Goal: Transaction & Acquisition: Download file/media

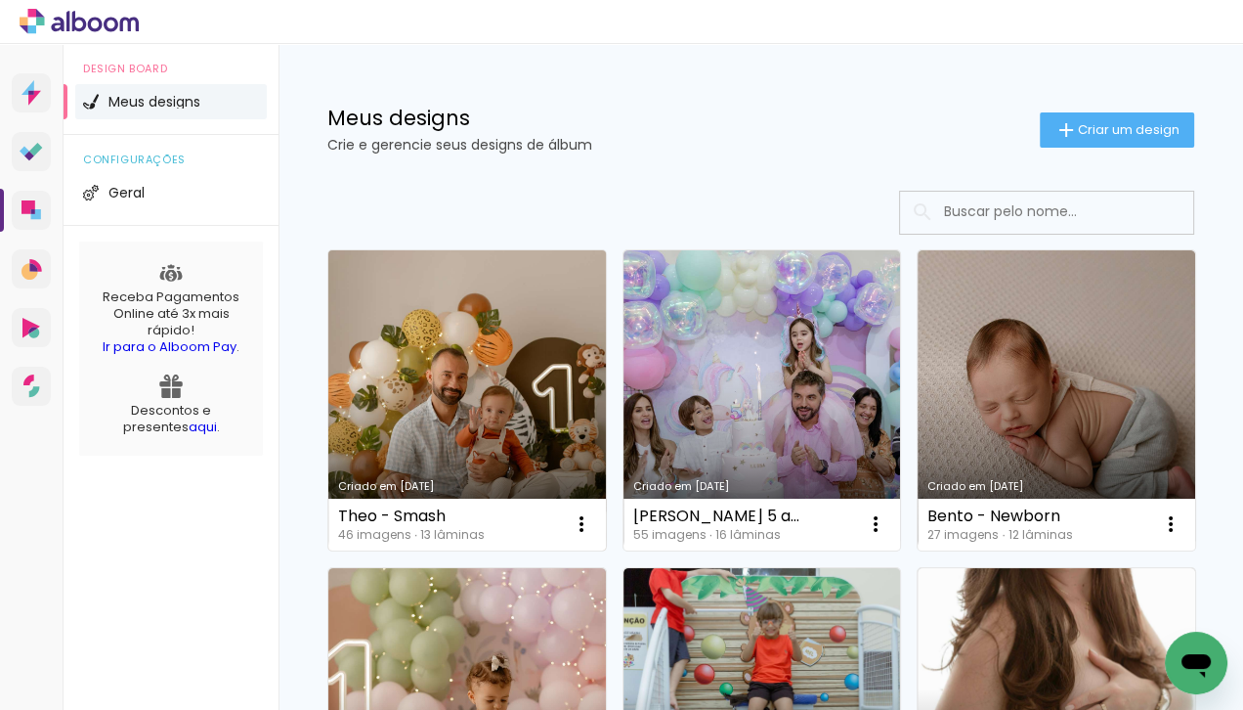
click at [450, 341] on link "Criado em [DATE]" at bounding box center [467, 400] width 278 height 300
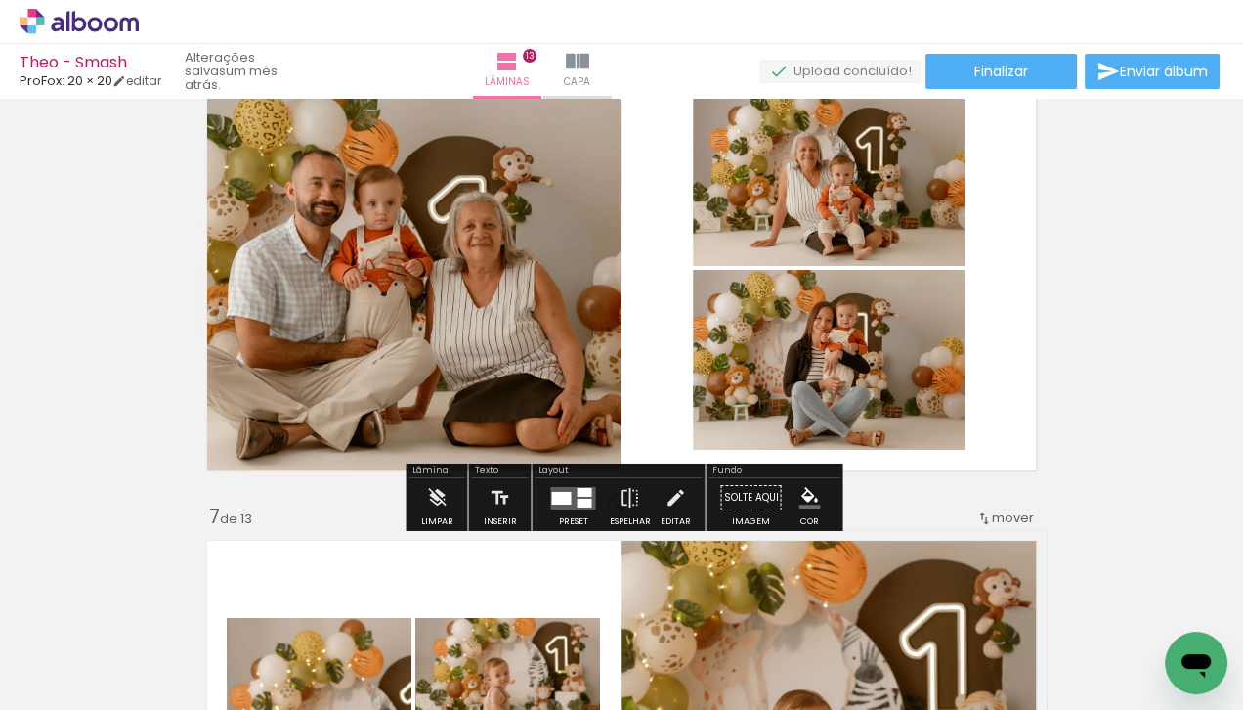
scroll to position [2462, 0]
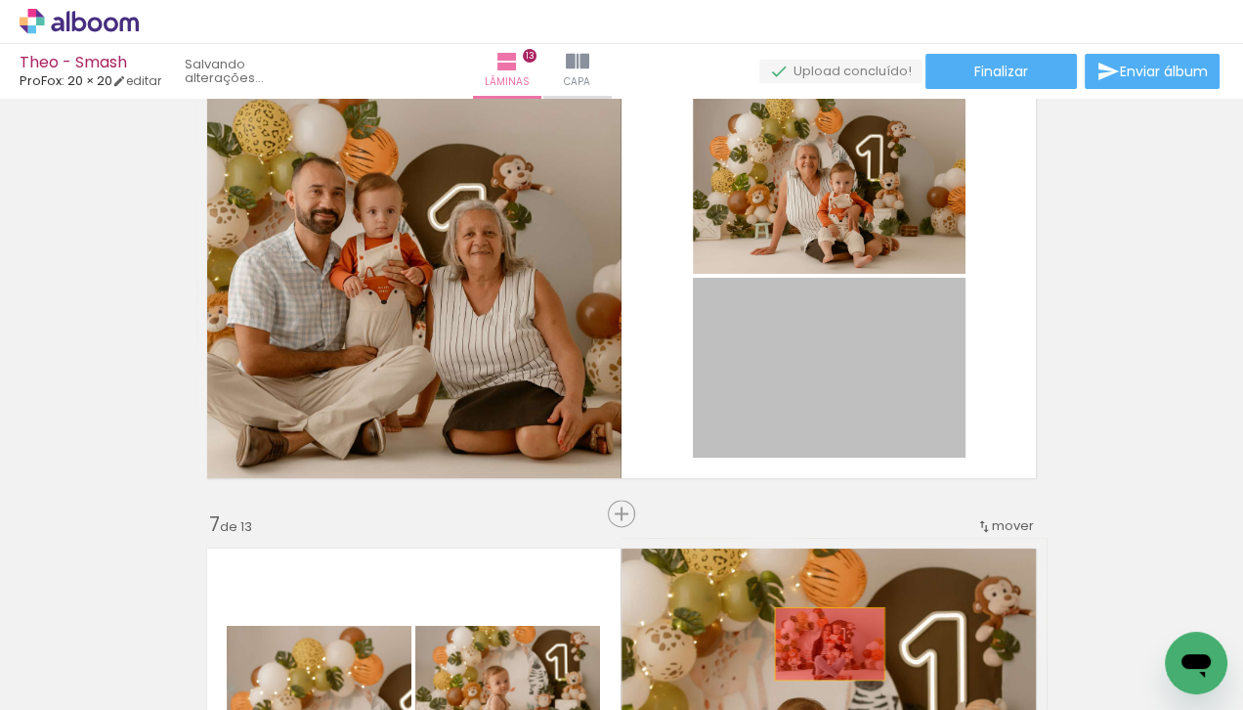
drag, startPoint x: 884, startPoint y: 375, endPoint x: 830, endPoint y: 643, distance: 273.1
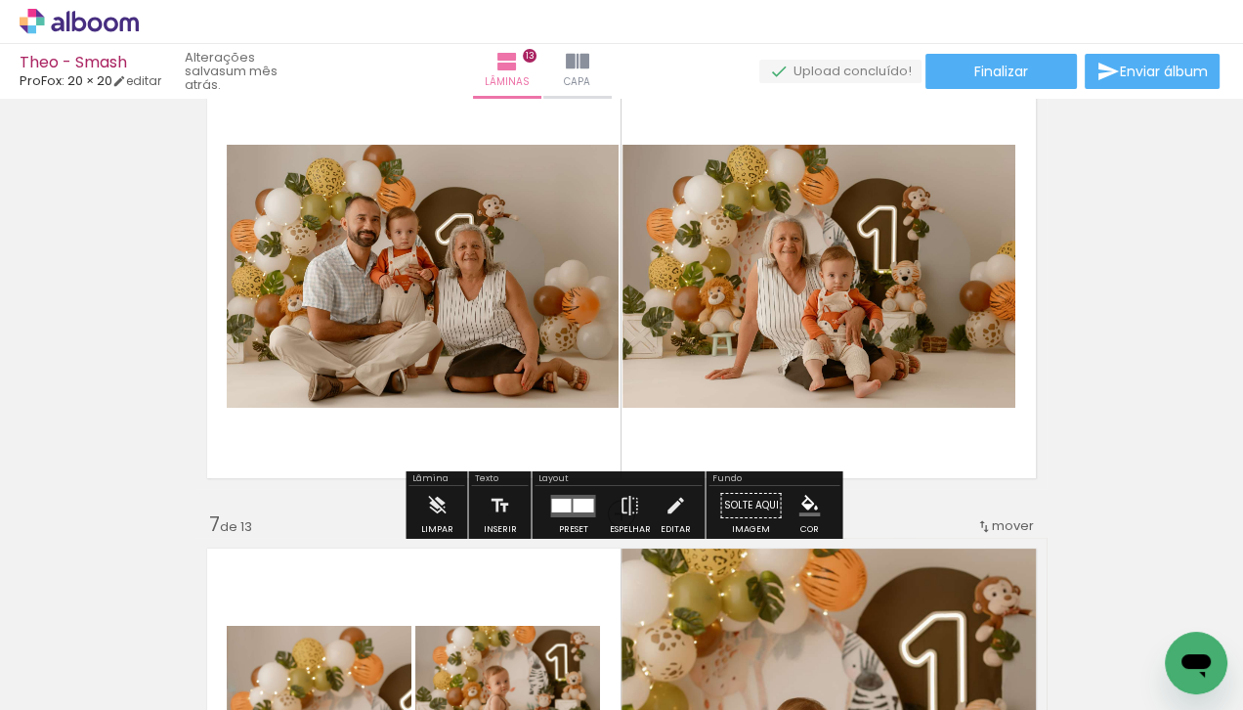
click at [573, 506] on div at bounding box center [583, 504] width 21 height 14
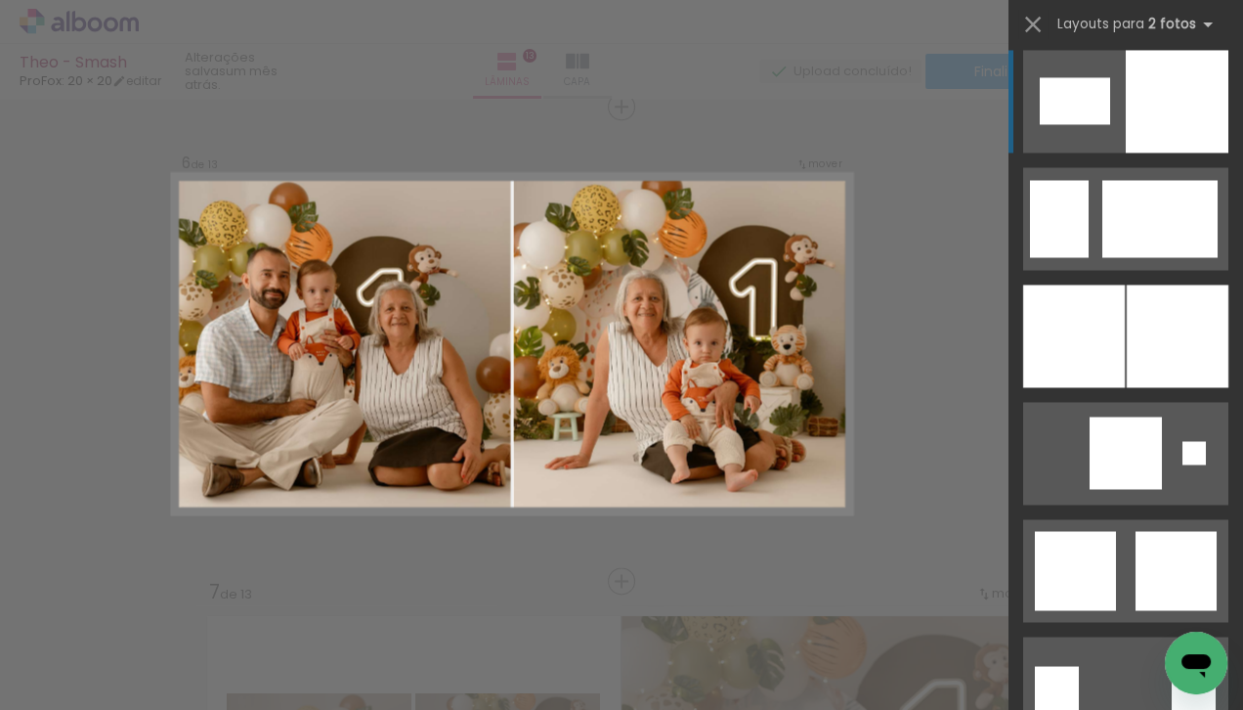
scroll to position [2970, 0]
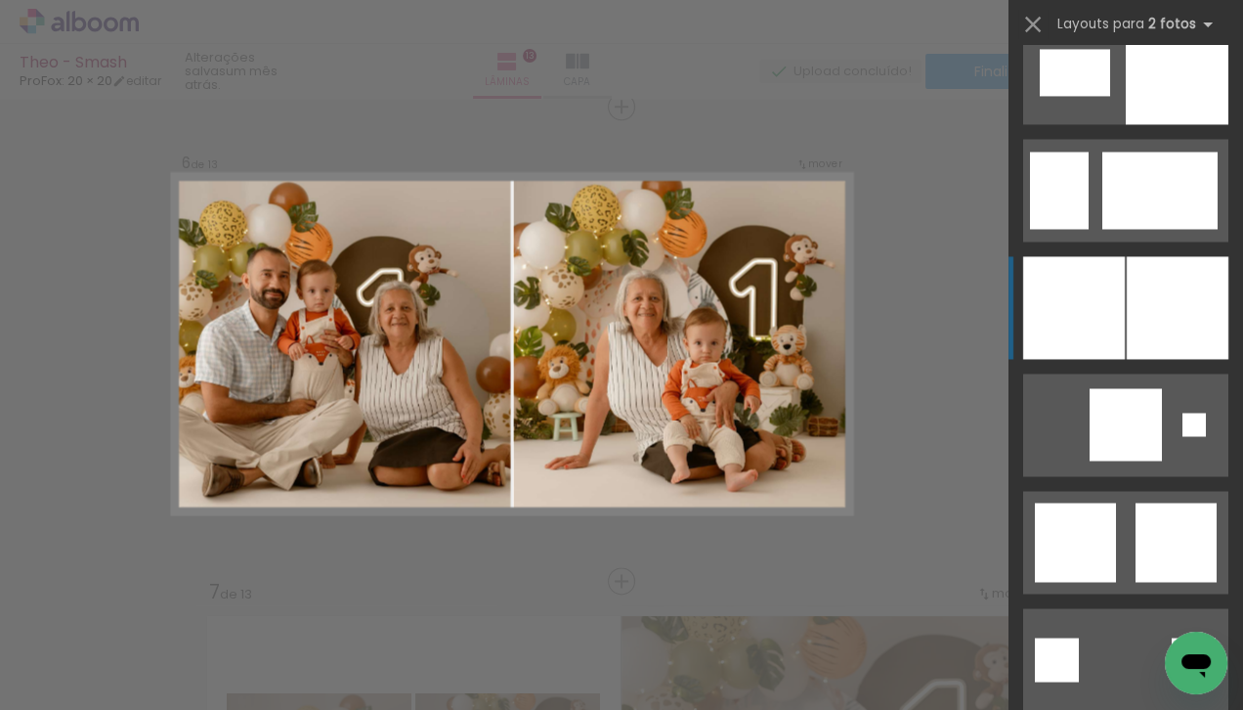
click at [1159, 339] on div at bounding box center [1178, 307] width 102 height 103
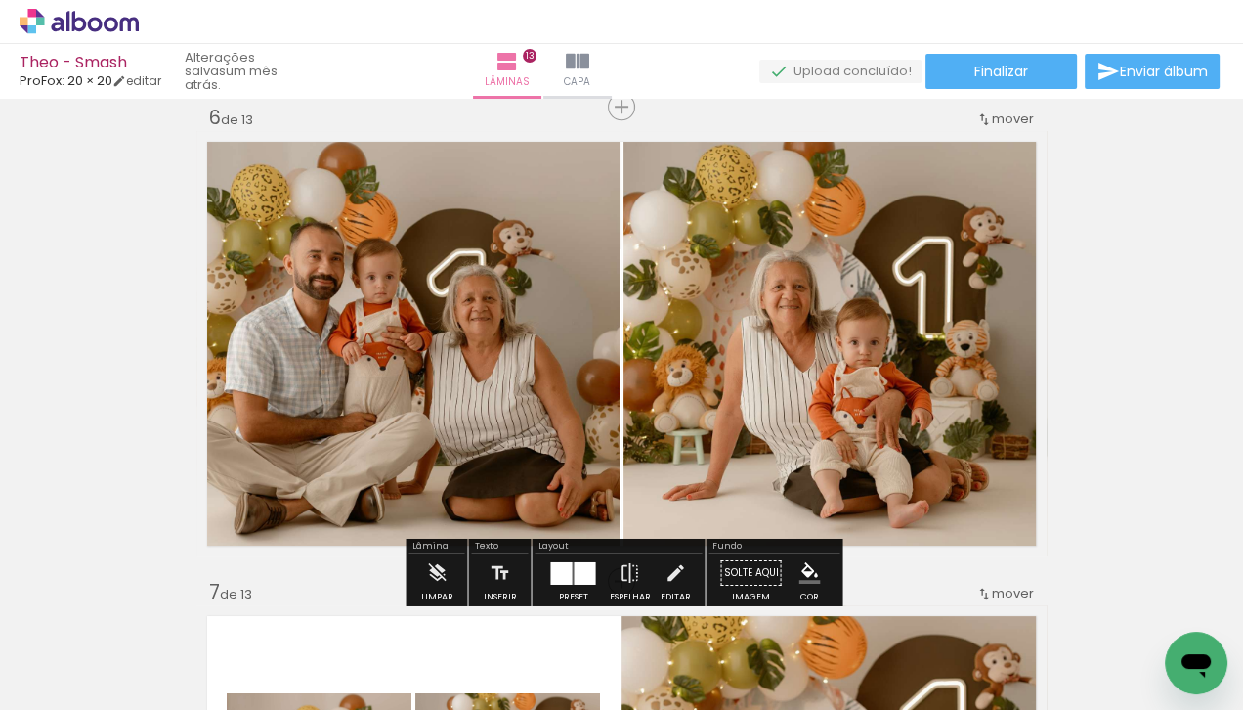
click at [566, 573] on div at bounding box center [561, 572] width 22 height 22
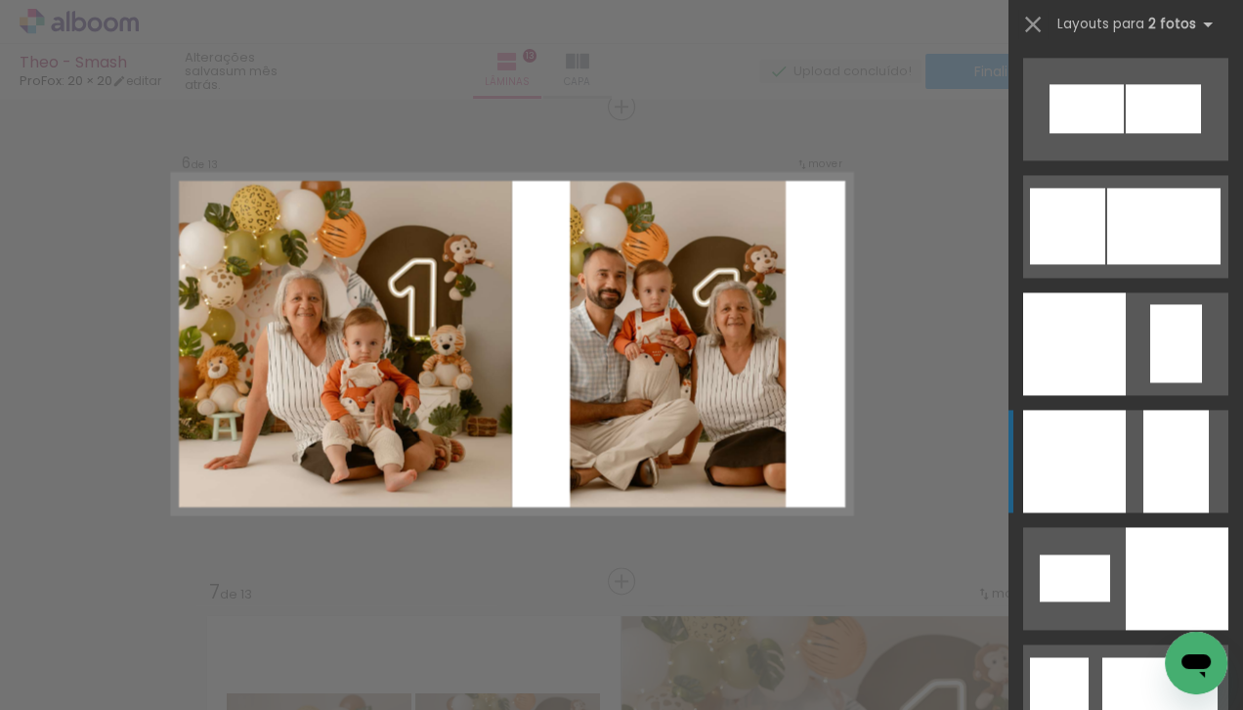
scroll to position [2466, 0]
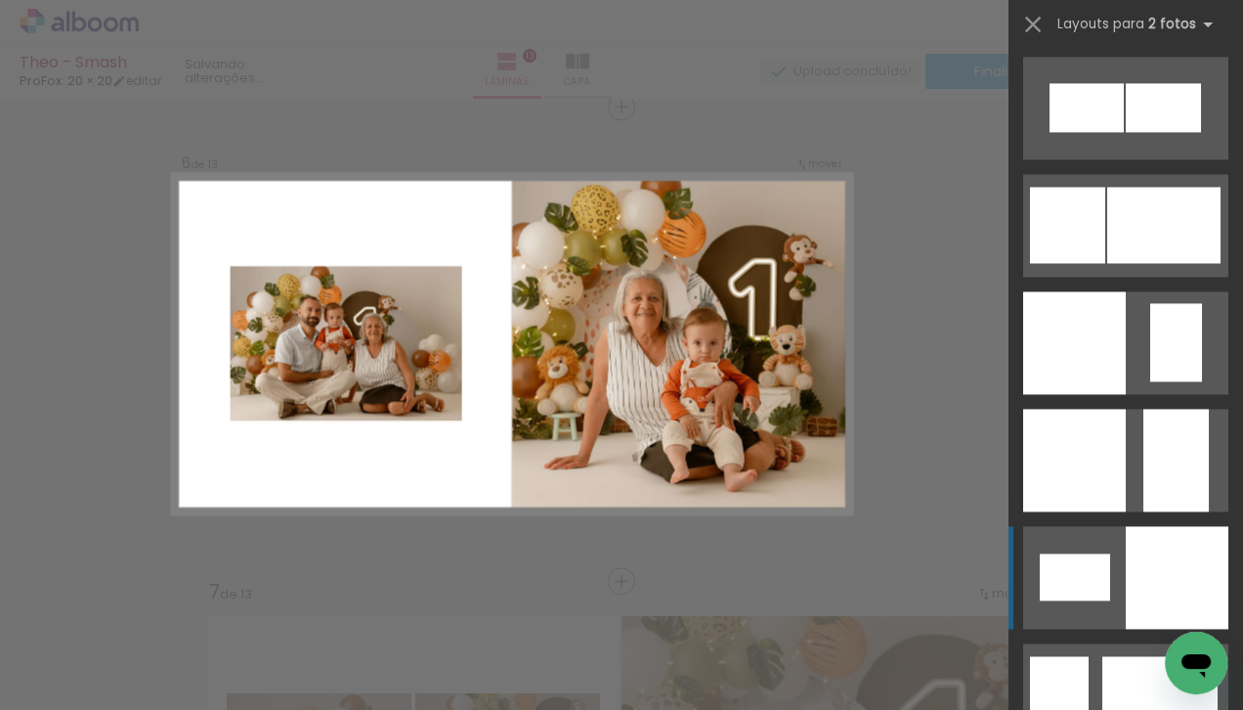
click at [1124, 539] on quentale-layouter at bounding box center [1125, 577] width 205 height 103
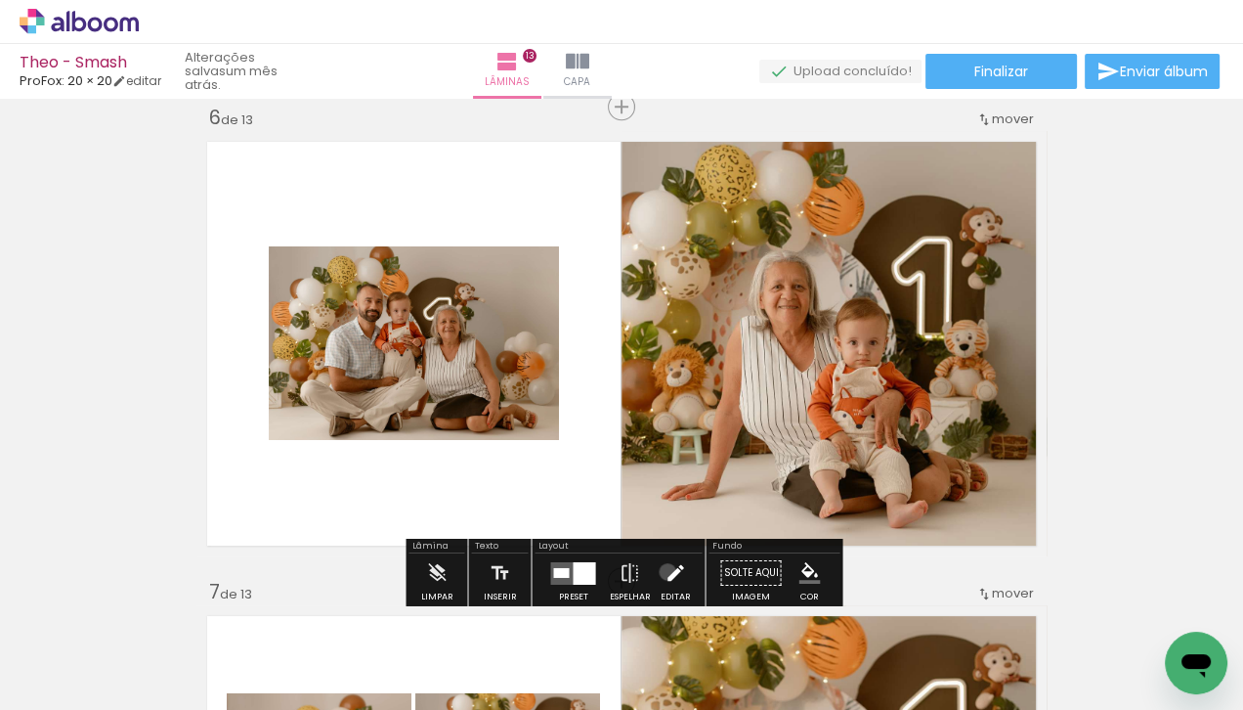
click at [665, 571] on iron-icon at bounding box center [676, 572] width 22 height 39
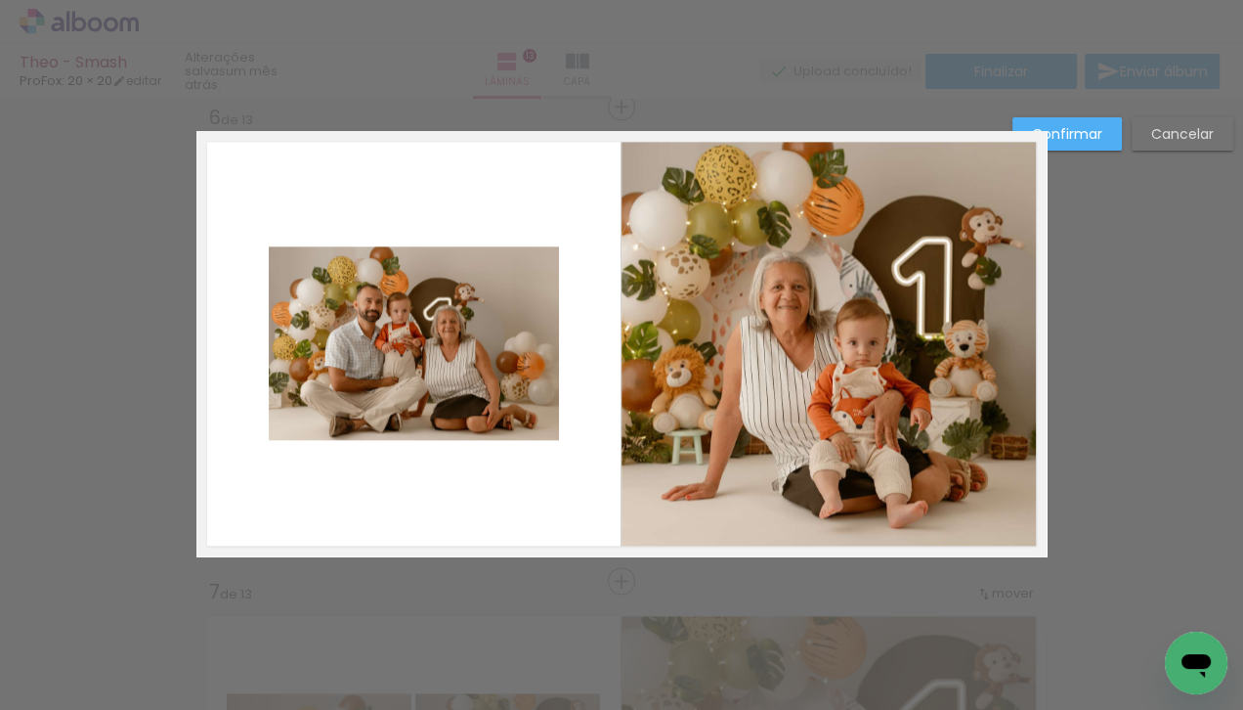
click at [362, 323] on quentale-photo at bounding box center [414, 343] width 290 height 194
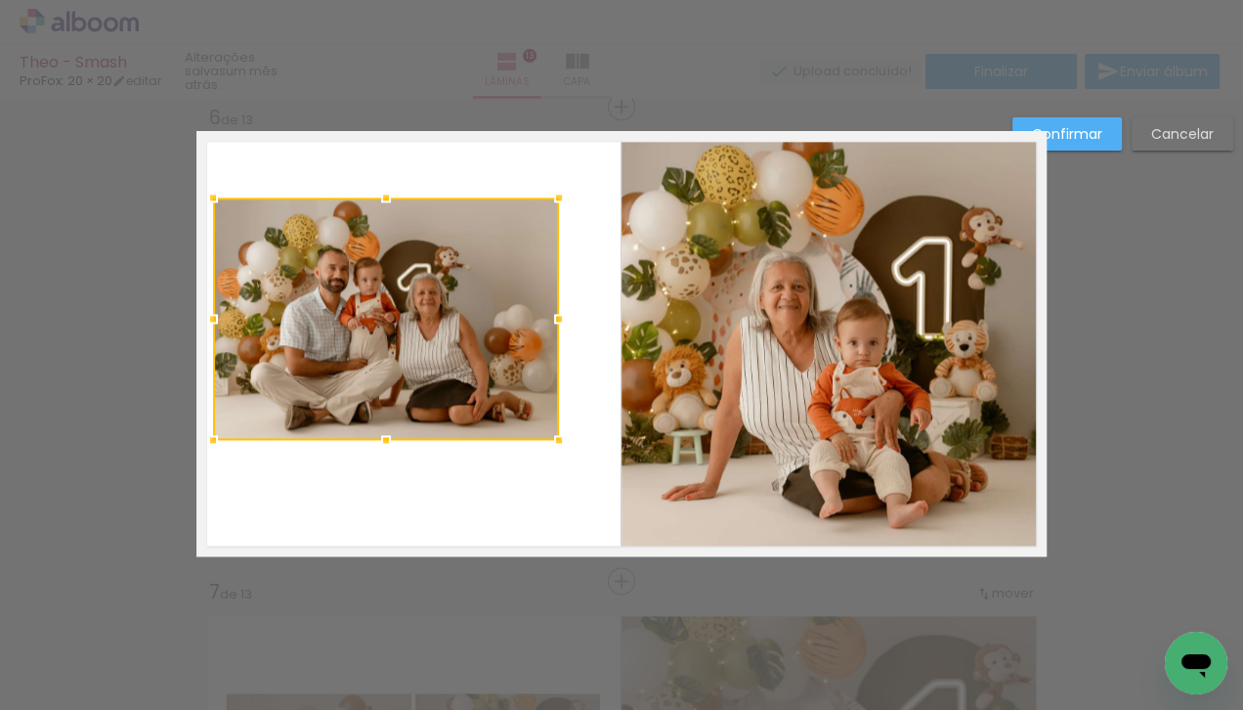
drag, startPoint x: 267, startPoint y: 245, endPoint x: 211, endPoint y: 196, distance: 74.1
click at [211, 196] on div at bounding box center [213, 197] width 39 height 39
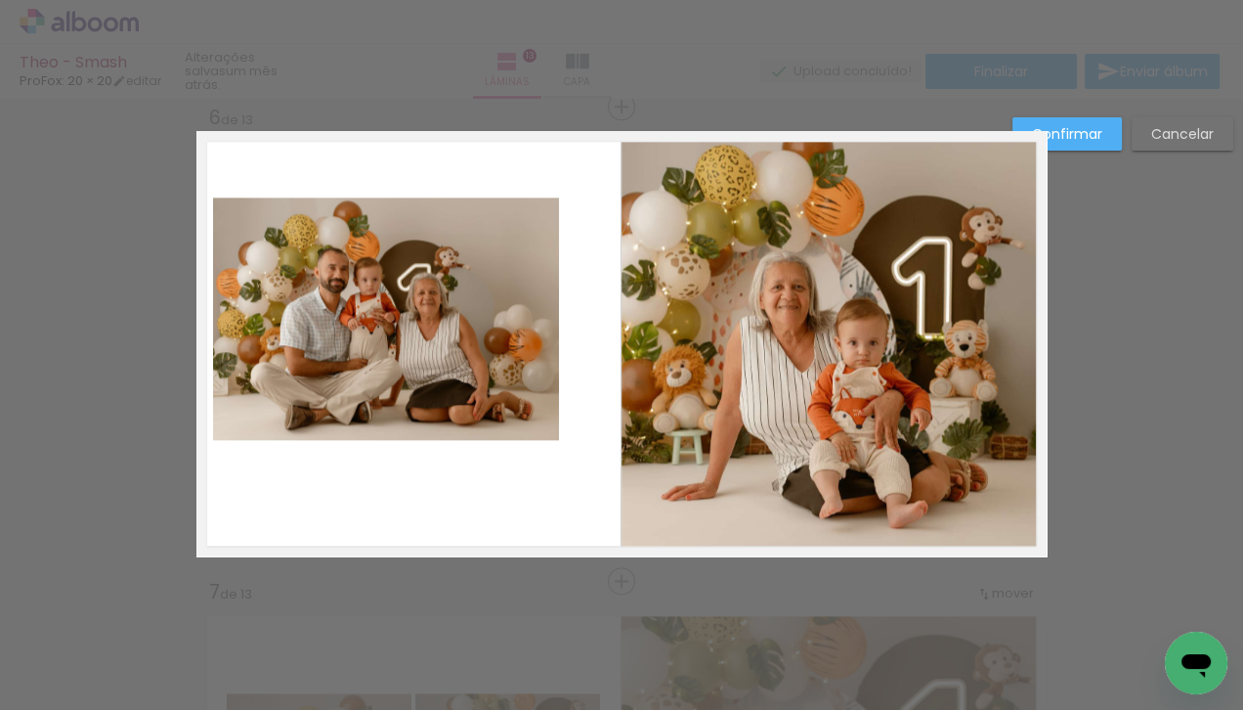
click at [546, 423] on quentale-photo at bounding box center [386, 318] width 346 height 242
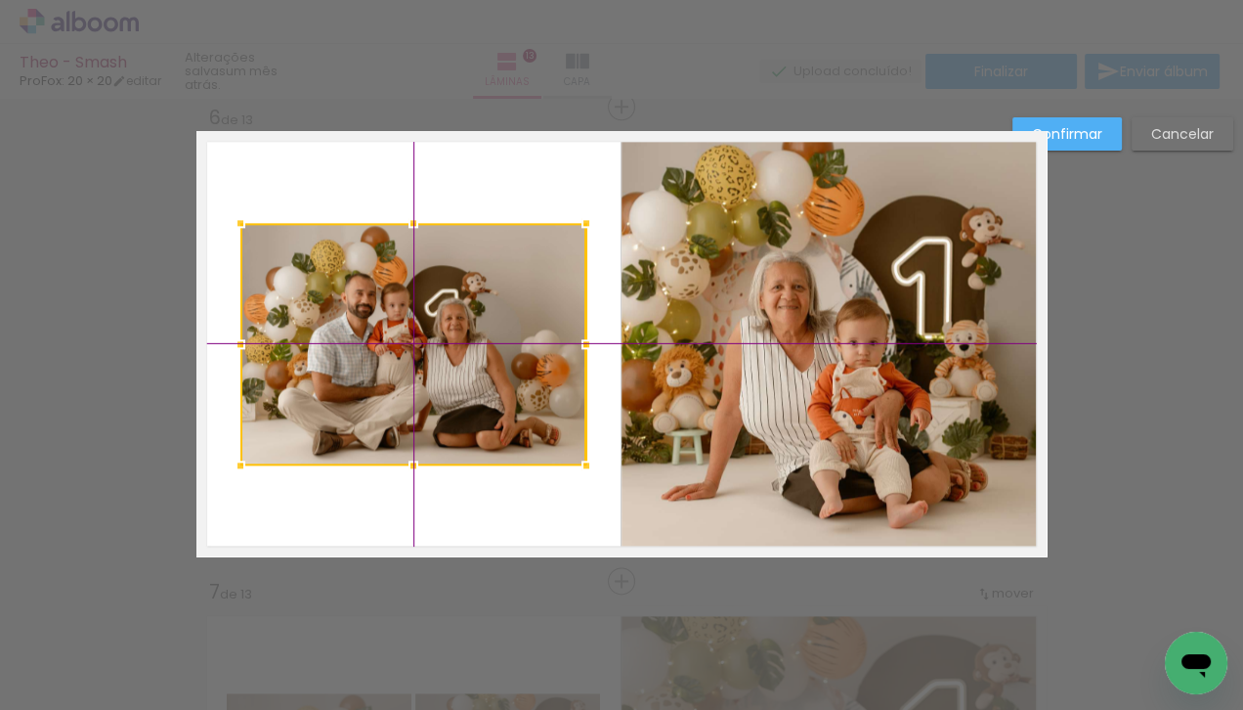
drag, startPoint x: 408, startPoint y: 336, endPoint x: 431, endPoint y: 352, distance: 28.2
click at [431, 352] on div at bounding box center [413, 344] width 346 height 242
click at [0, 0] on slot "Confirmar" at bounding box center [0, 0] width 0 height 0
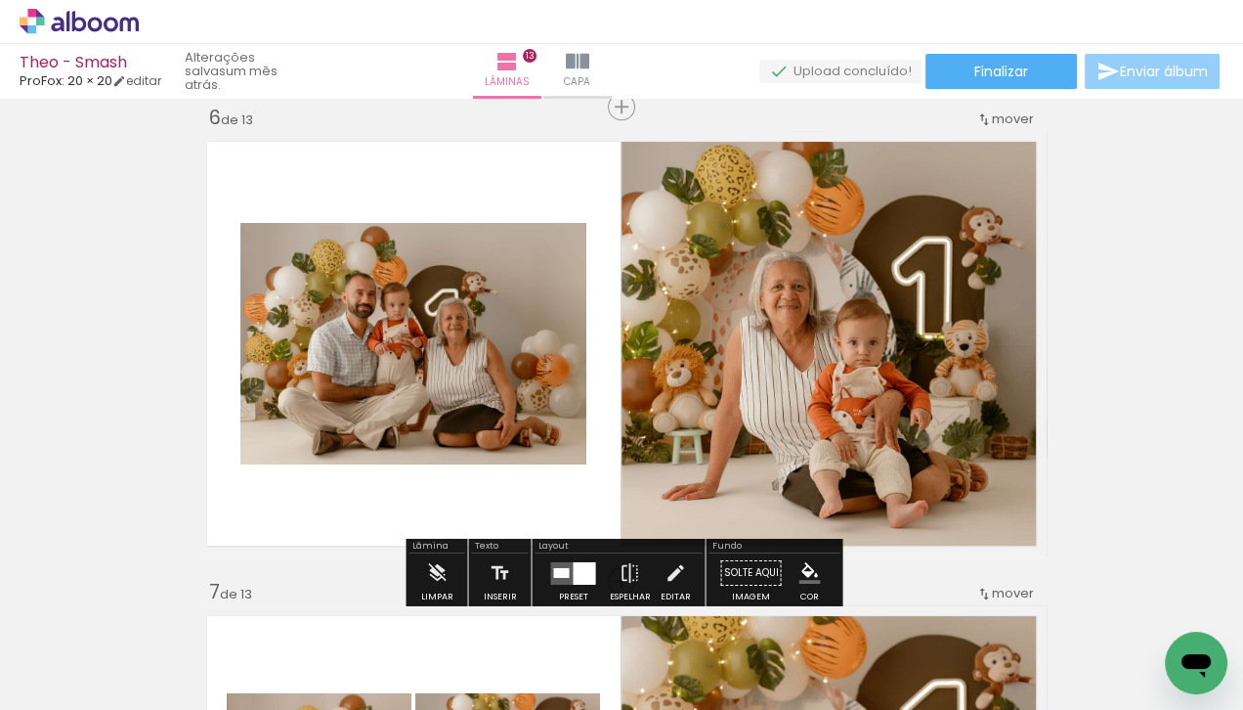
click at [1149, 75] on span "Enviar álbum" at bounding box center [1164, 72] width 88 height 14
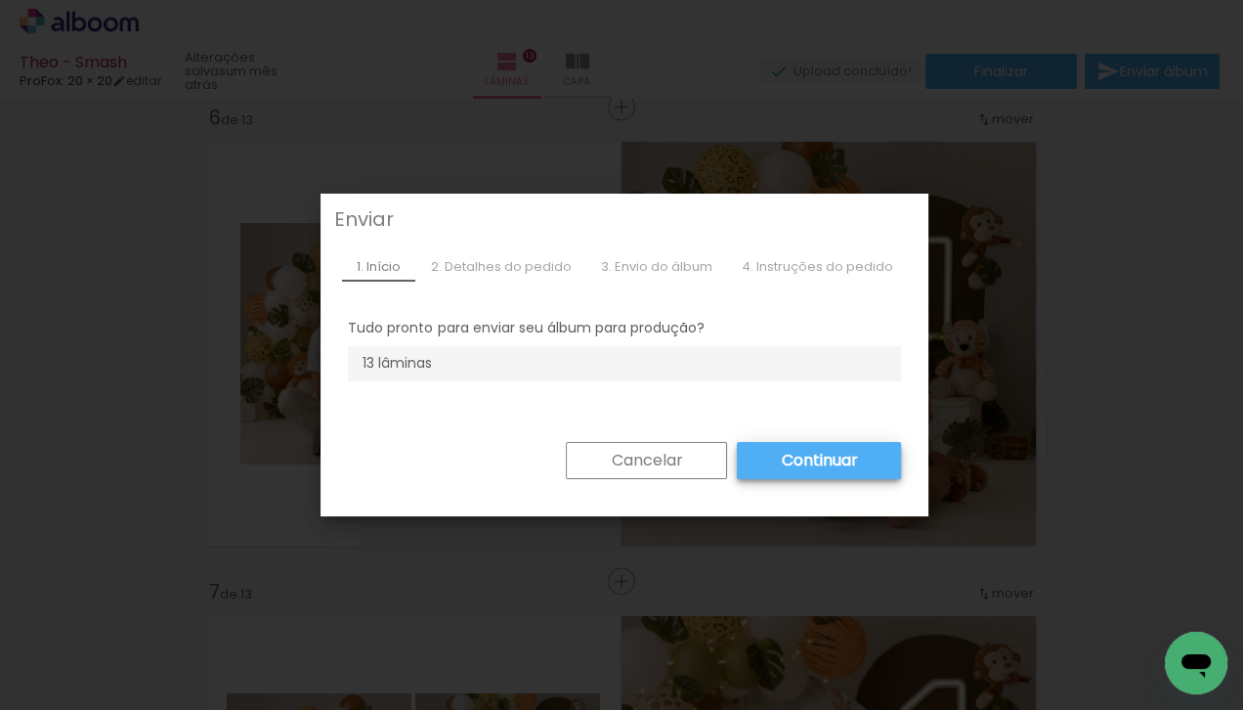
click at [0, 0] on slot "Continuar" at bounding box center [0, 0] width 0 height 0
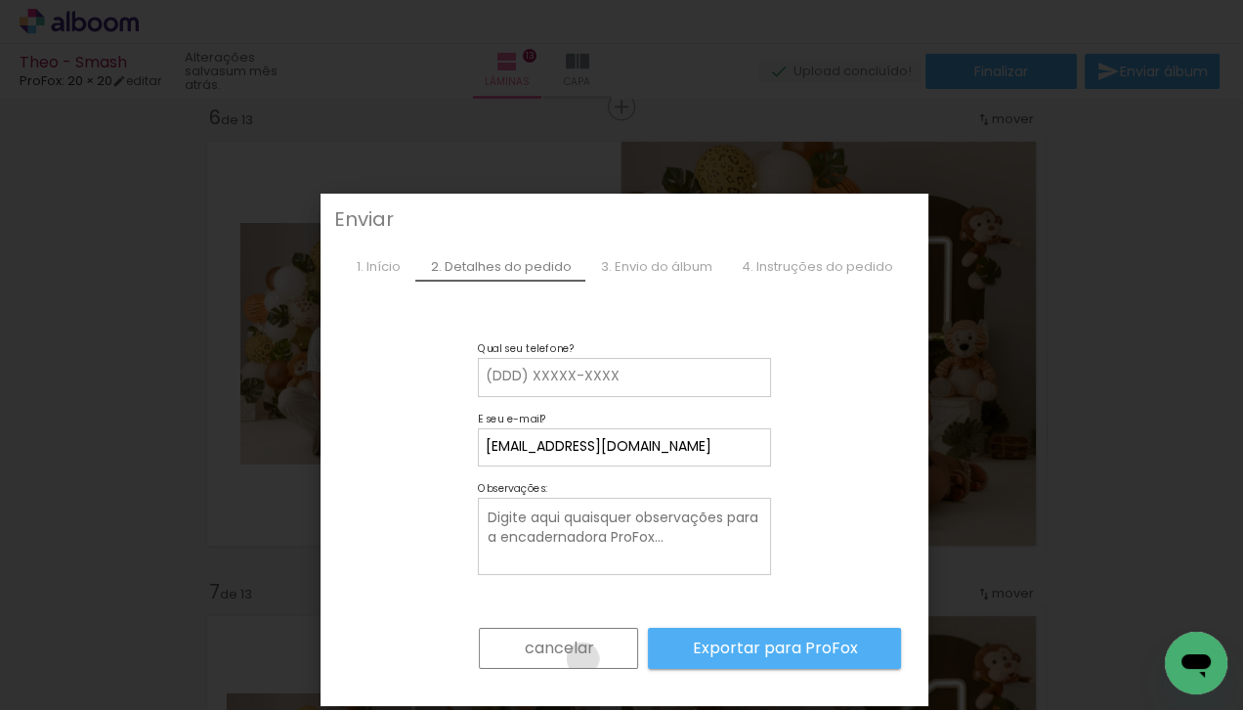
click at [582, 658] on paper-button "cancelar" at bounding box center [558, 647] width 159 height 41
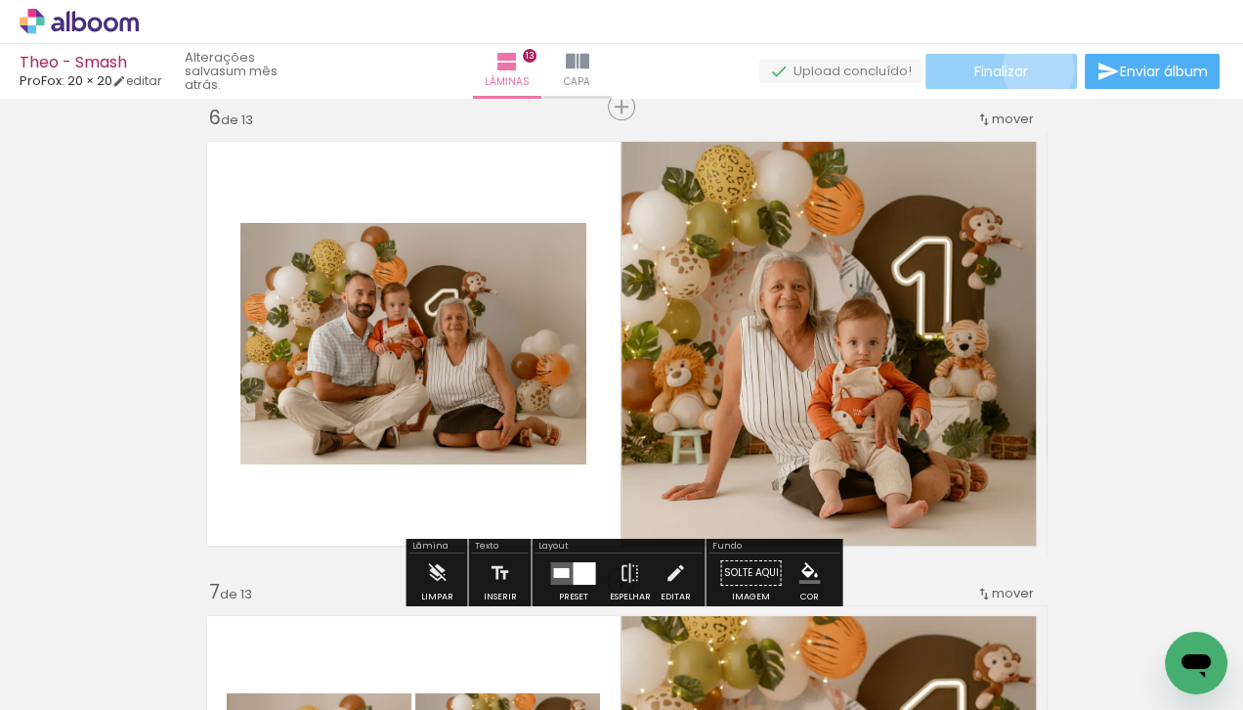
click at [1030, 68] on paper-button "Finalizar" at bounding box center [1001, 71] width 151 height 35
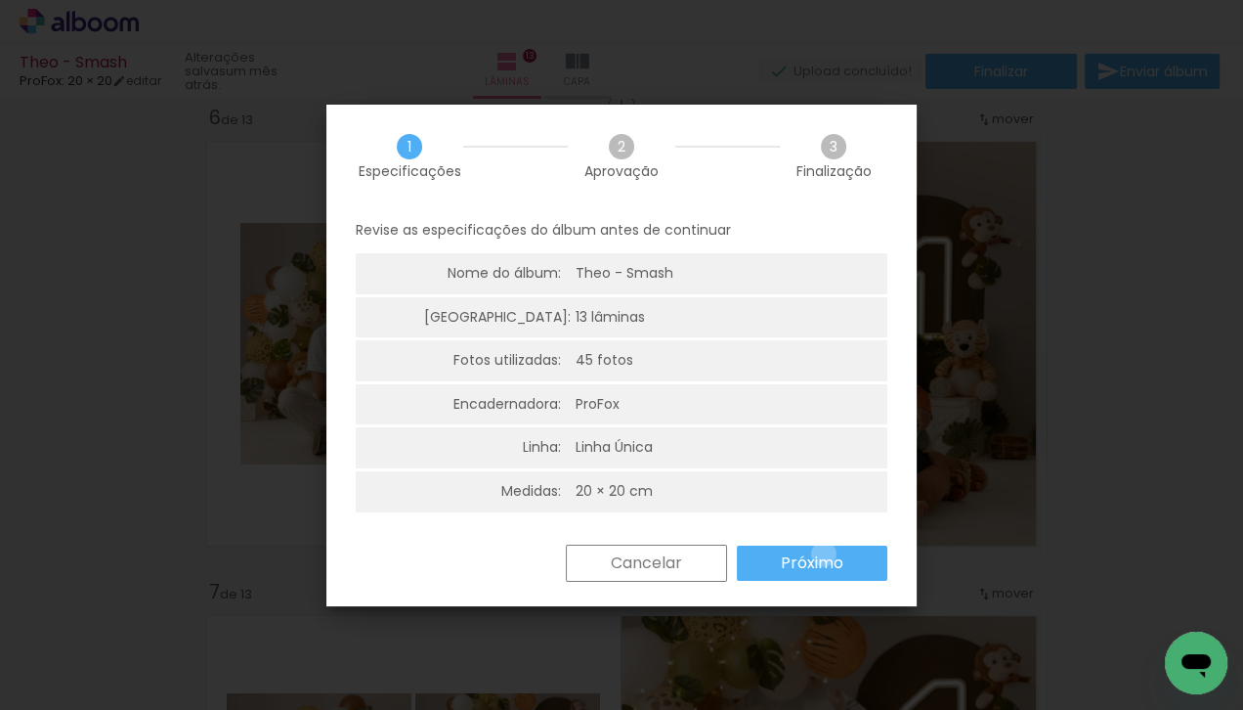
click at [0, 0] on slot "Próximo" at bounding box center [0, 0] width 0 height 0
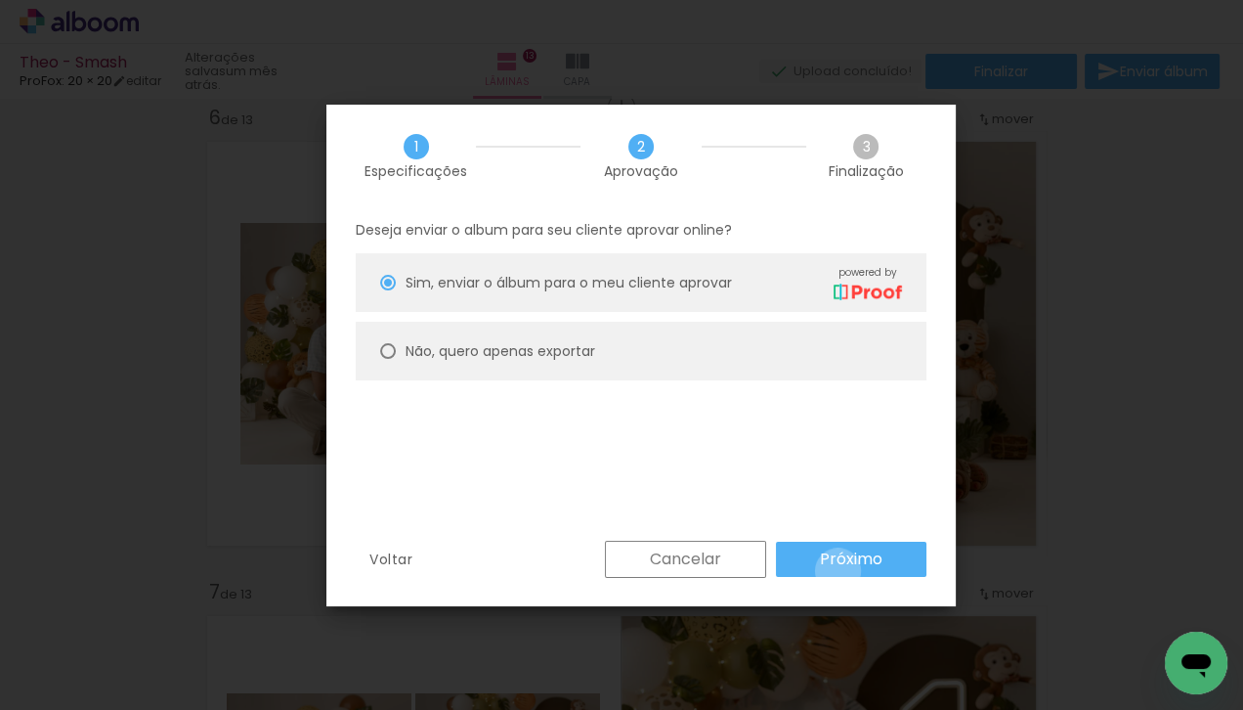
click at [839, 571] on paper-button "Próximo" at bounding box center [851, 558] width 151 height 35
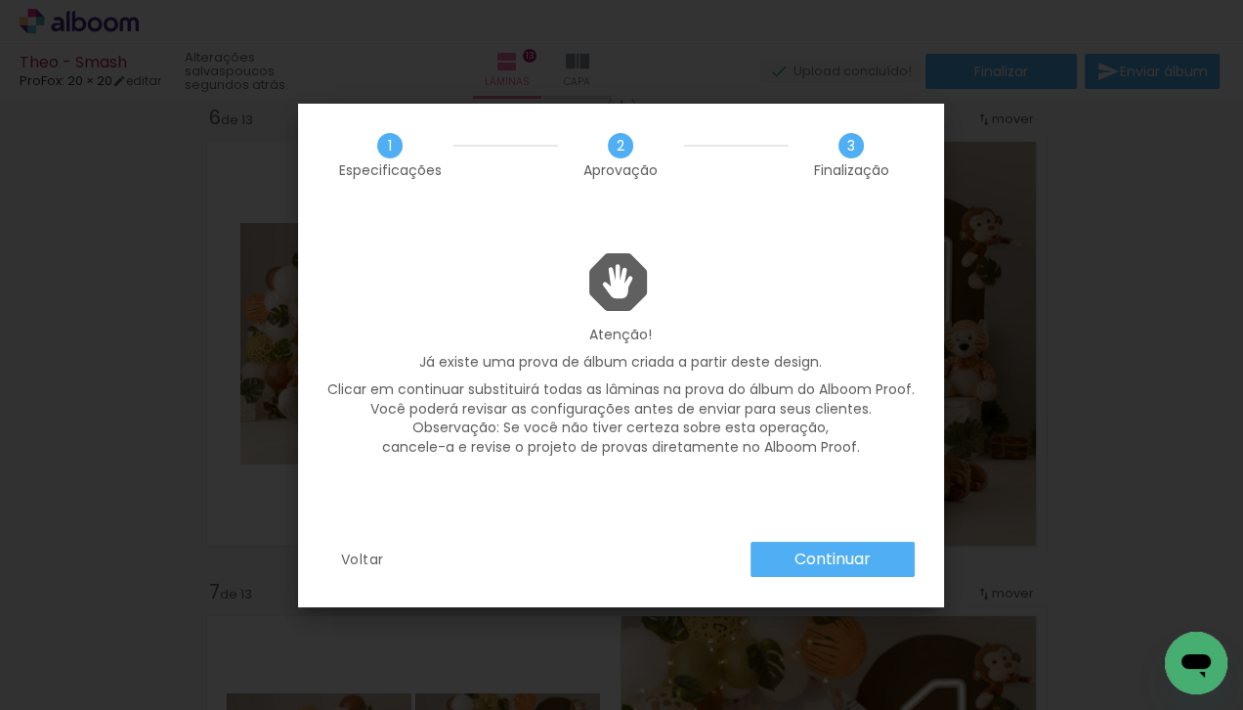
click at [0, 0] on slot "Voltar" at bounding box center [0, 0] width 0 height 0
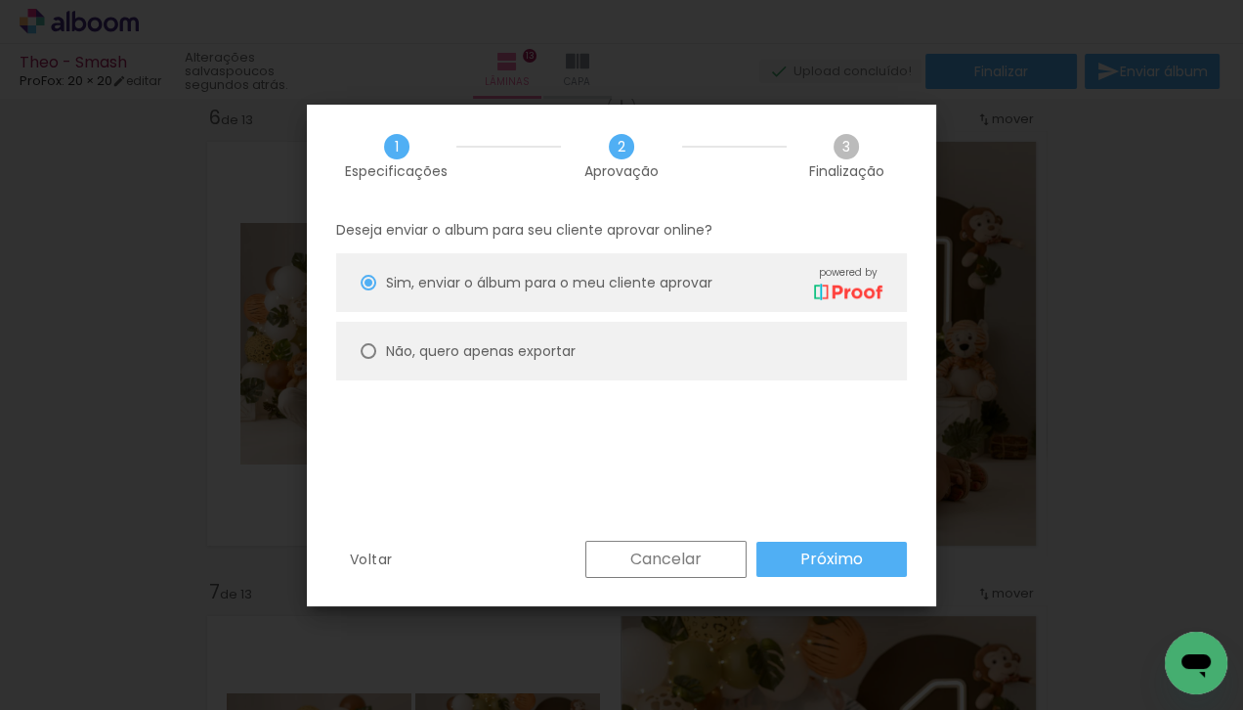
click at [529, 361] on div "Não, quero apenas exportar" at bounding box center [481, 351] width 190 height 21
type paper-radio-button "on"
click at [0, 0] on slot "Próximo" at bounding box center [0, 0] width 0 height 0
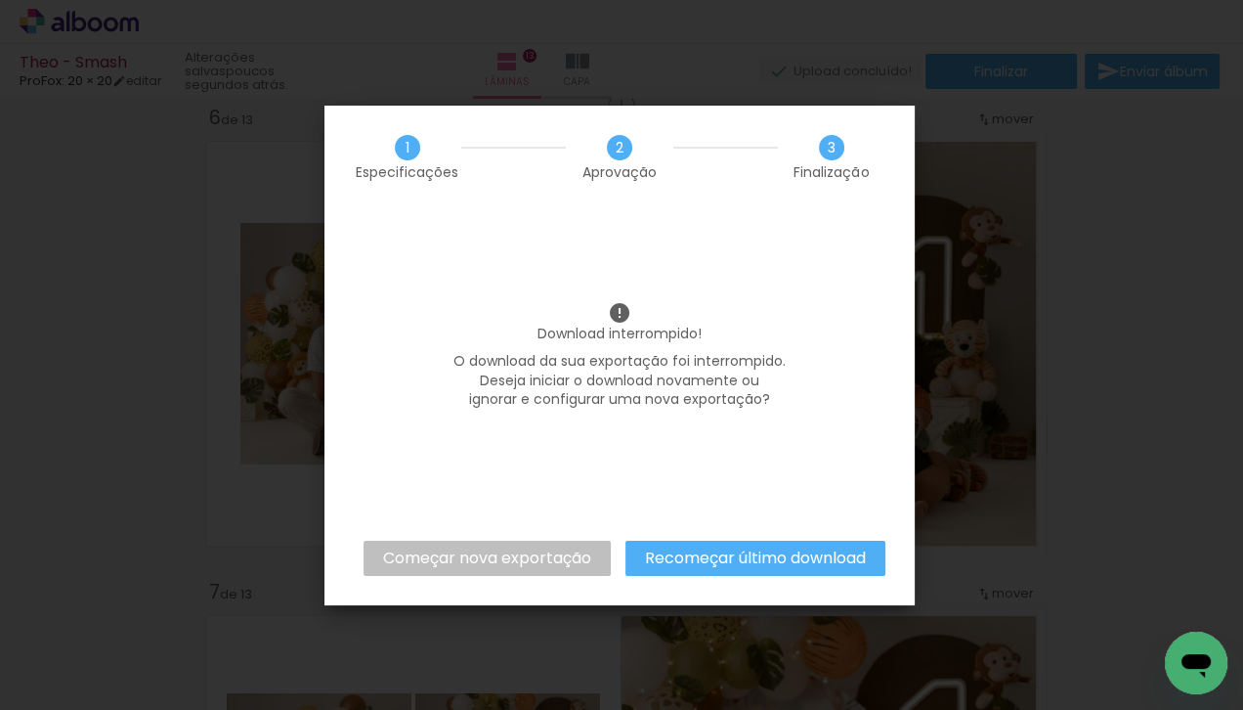
click at [0, 0] on slot "Começar nova exportação" at bounding box center [0, 0] width 0 height 0
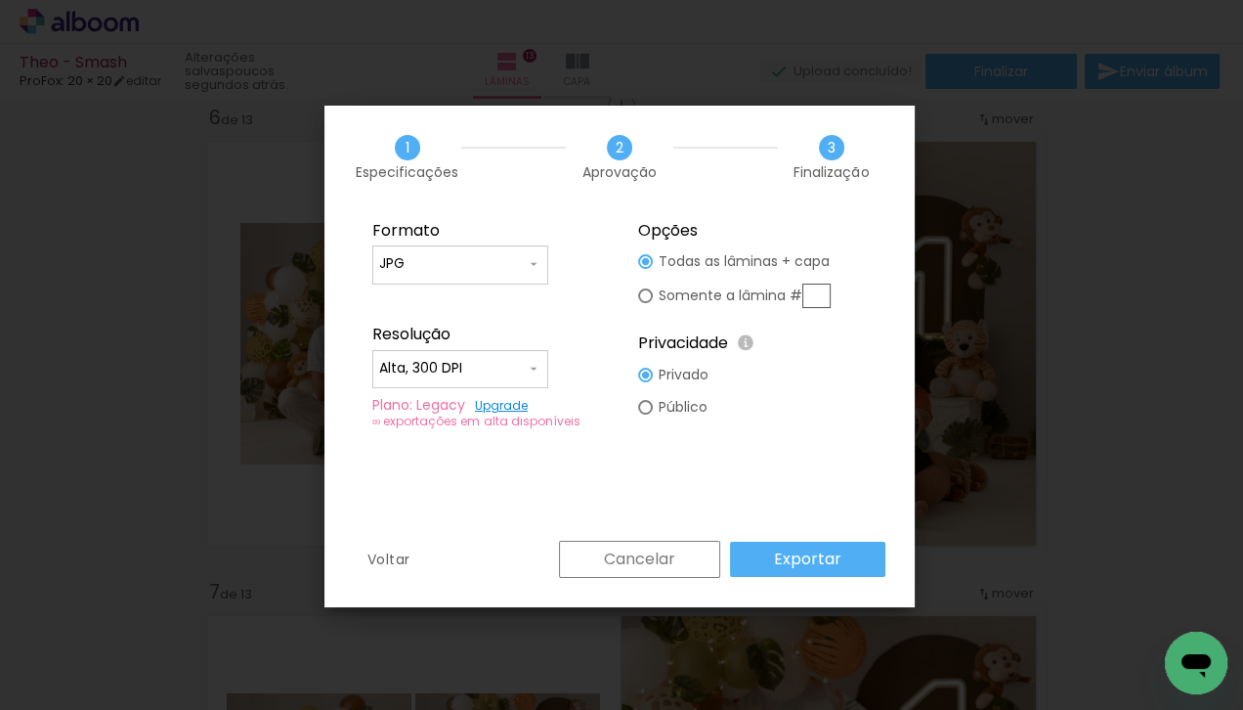
type paper-radio-button "on"
type input "6"
click at [0, 0] on slot "Exportar" at bounding box center [0, 0] width 0 height 0
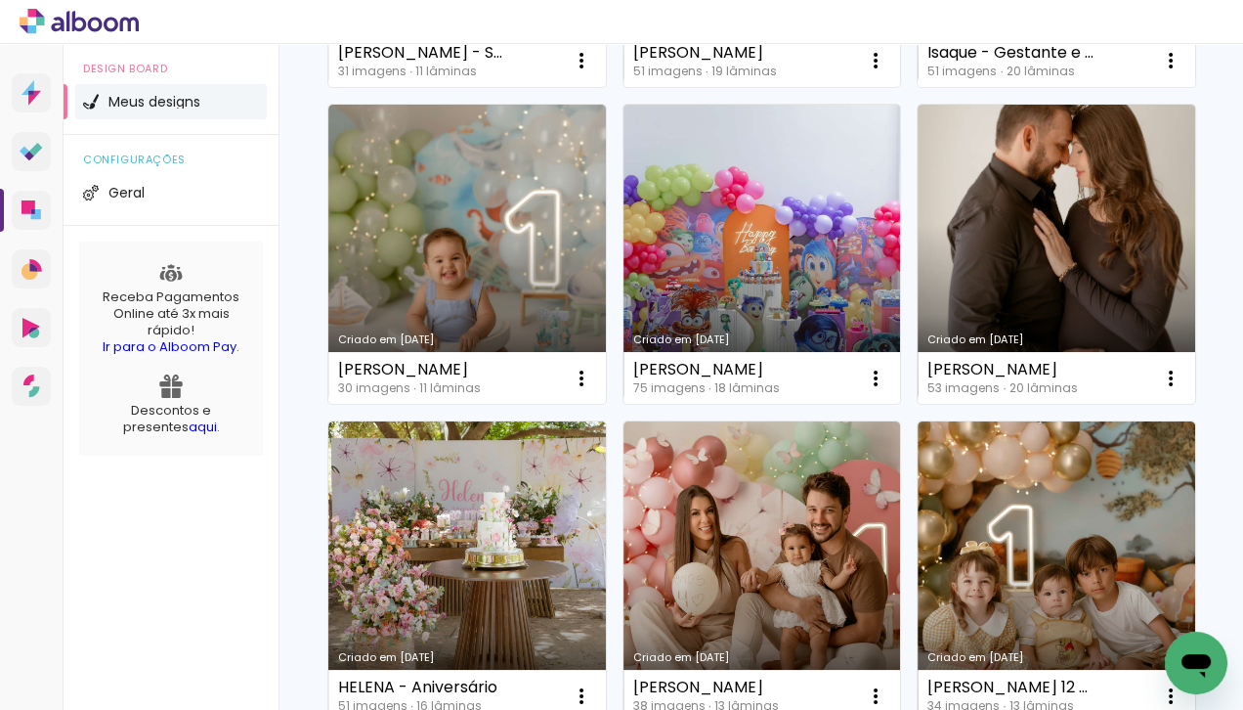
scroll to position [796, 0]
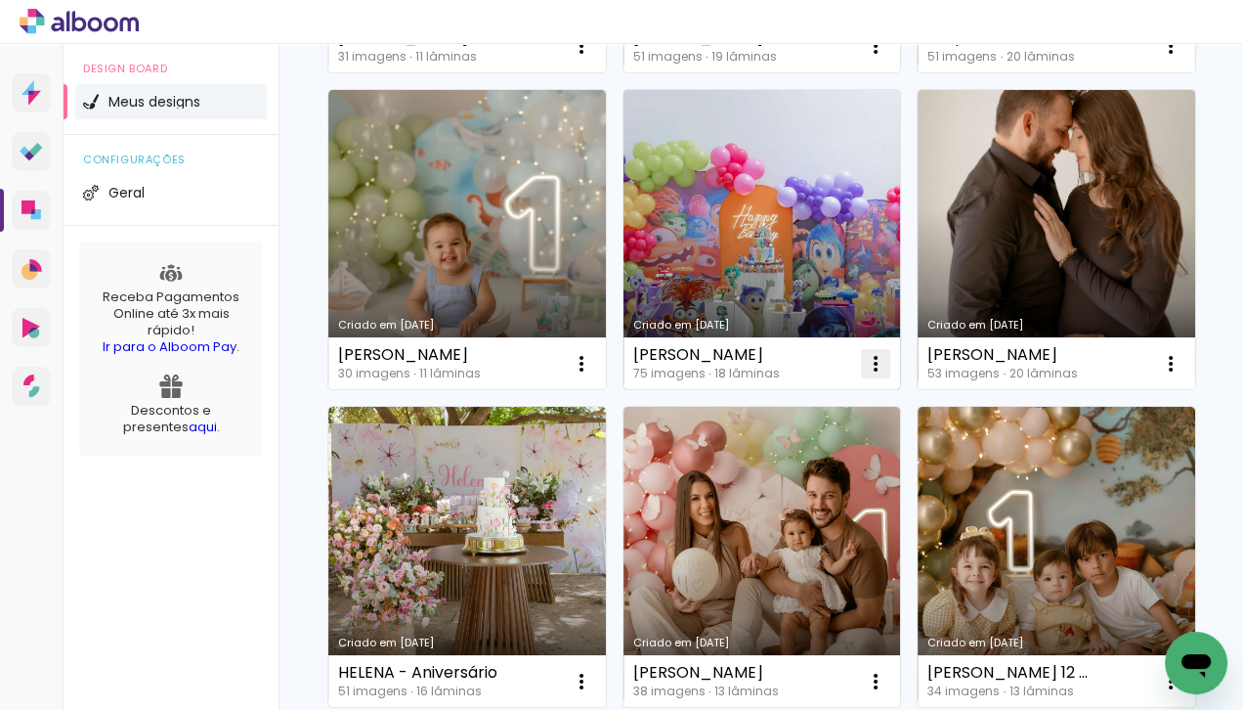
click at [874, 361] on iron-icon at bounding box center [875, 363] width 23 height 23
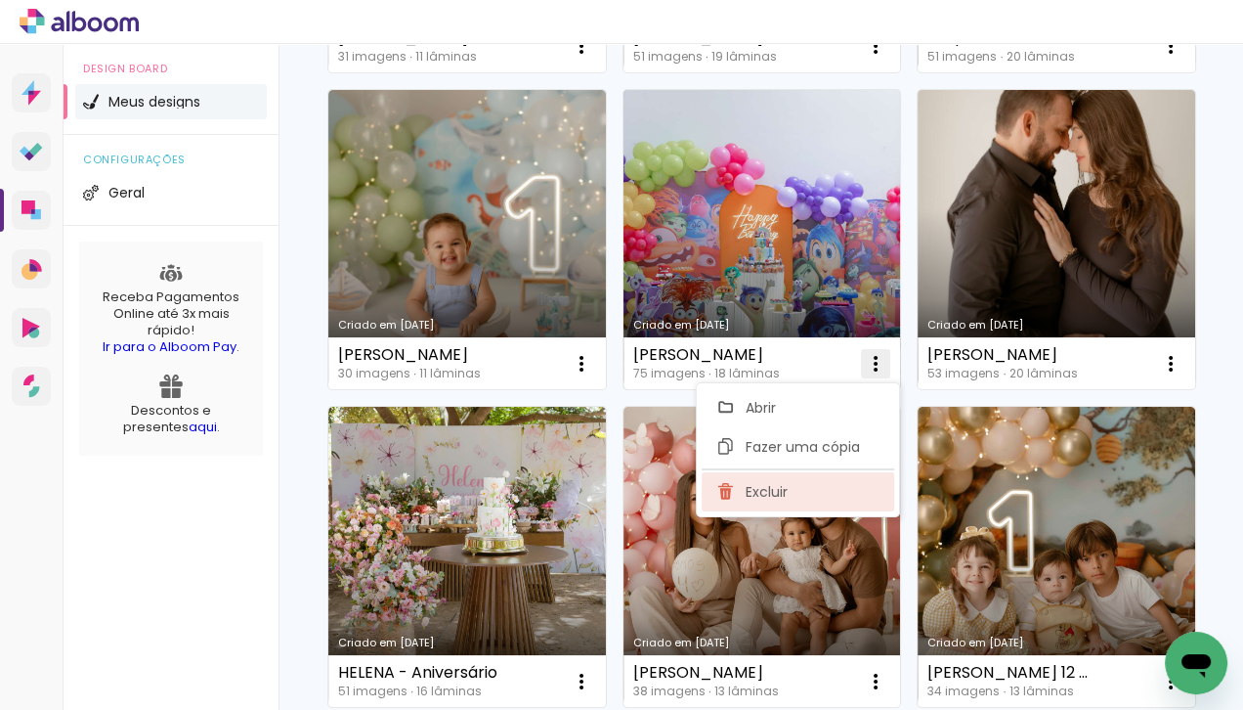
click at [797, 489] on paper-item "Excluir" at bounding box center [798, 491] width 193 height 39
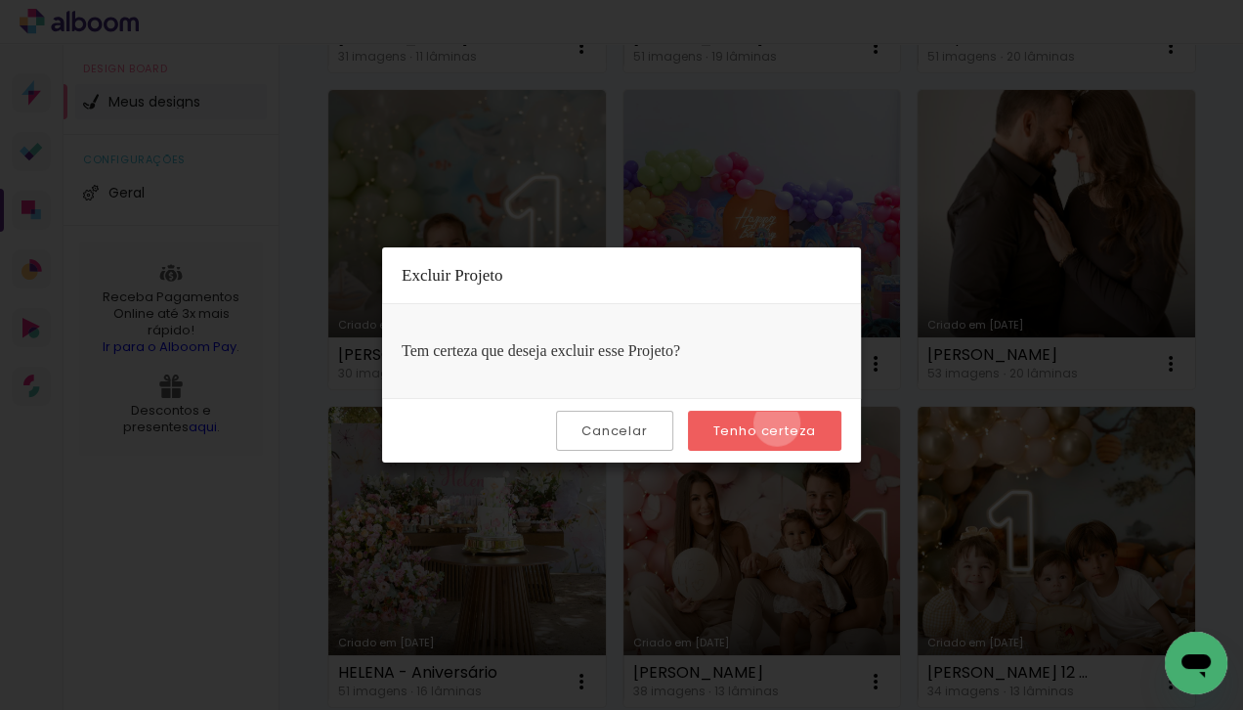
click at [0, 0] on slot "Tenho certeza" at bounding box center [0, 0] width 0 height 0
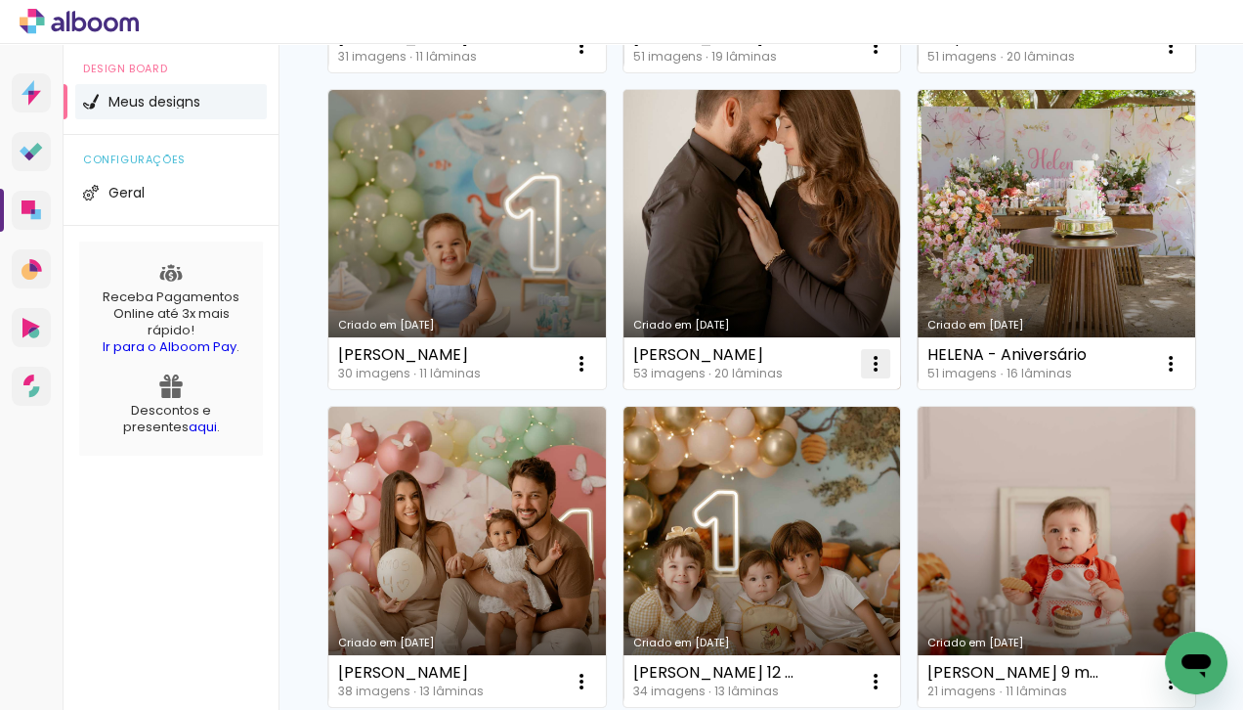
click at [874, 357] on iron-icon at bounding box center [875, 363] width 23 height 23
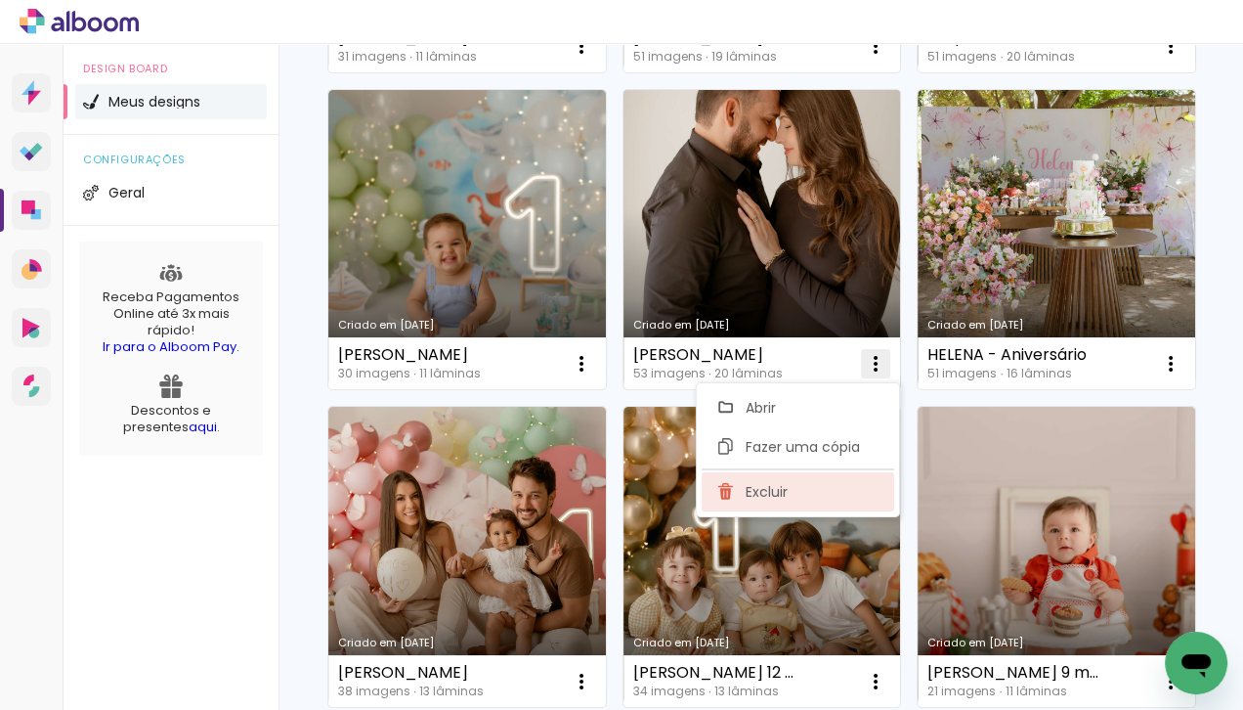
click at [800, 483] on paper-item "Excluir" at bounding box center [798, 491] width 193 height 39
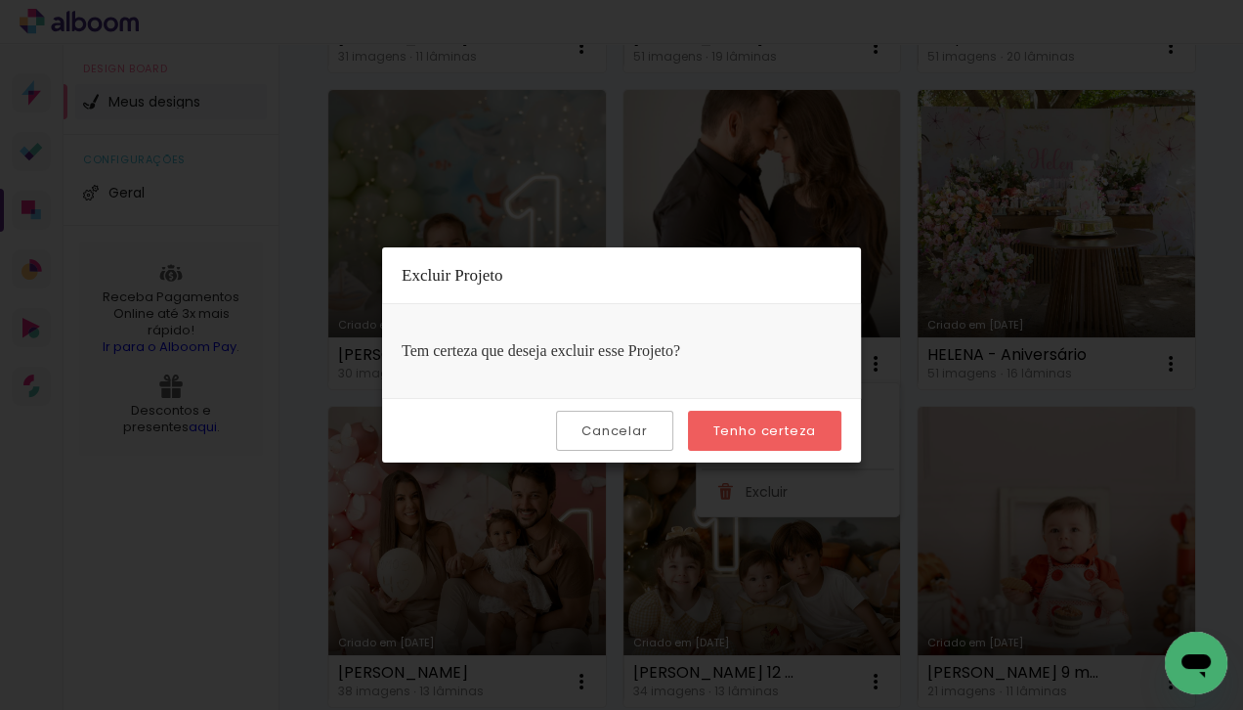
click at [0, 0] on slot "Tenho certeza" at bounding box center [0, 0] width 0 height 0
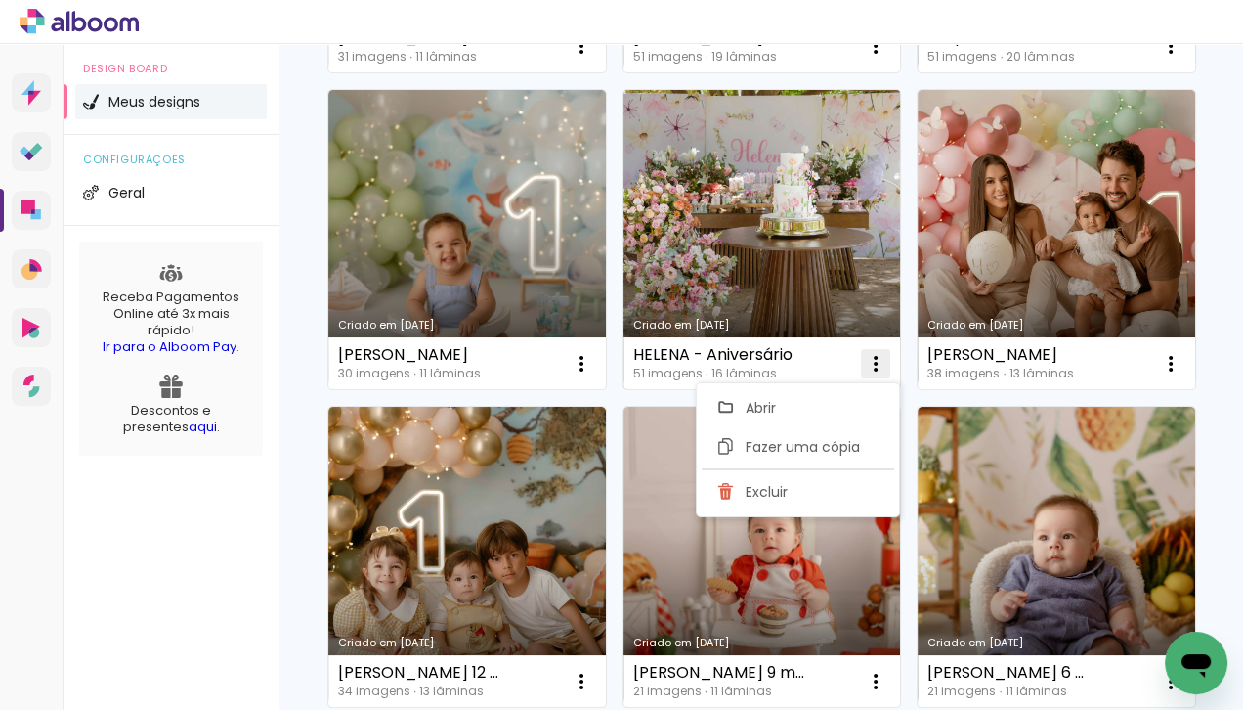
click at [879, 359] on iron-icon at bounding box center [875, 363] width 23 height 23
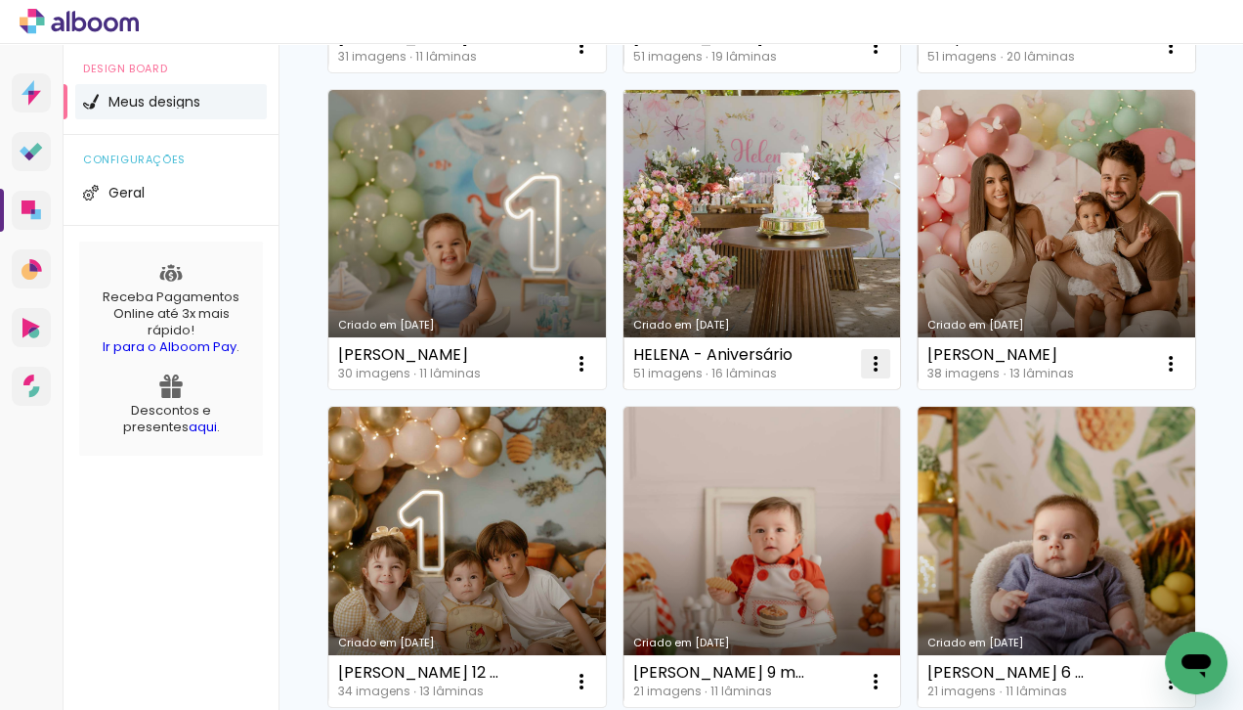
click at [879, 359] on iron-icon at bounding box center [875, 363] width 23 height 23
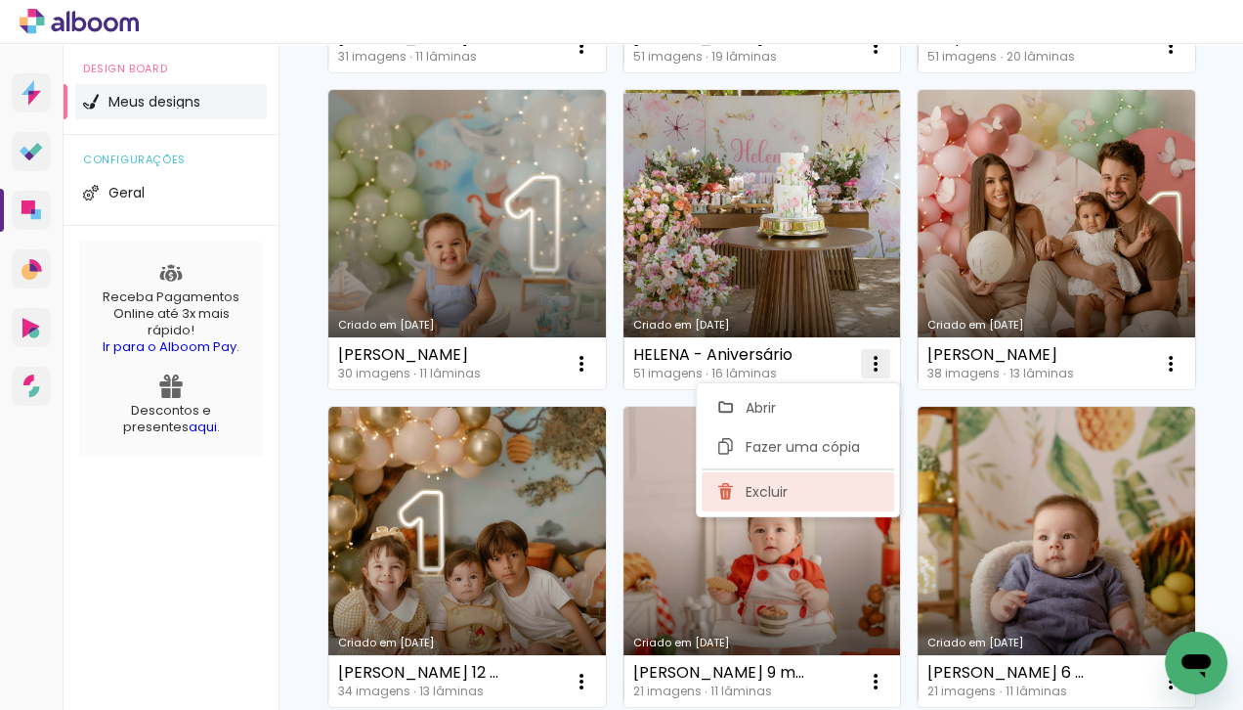
click at [785, 485] on span "Excluir" at bounding box center [766, 492] width 42 height 14
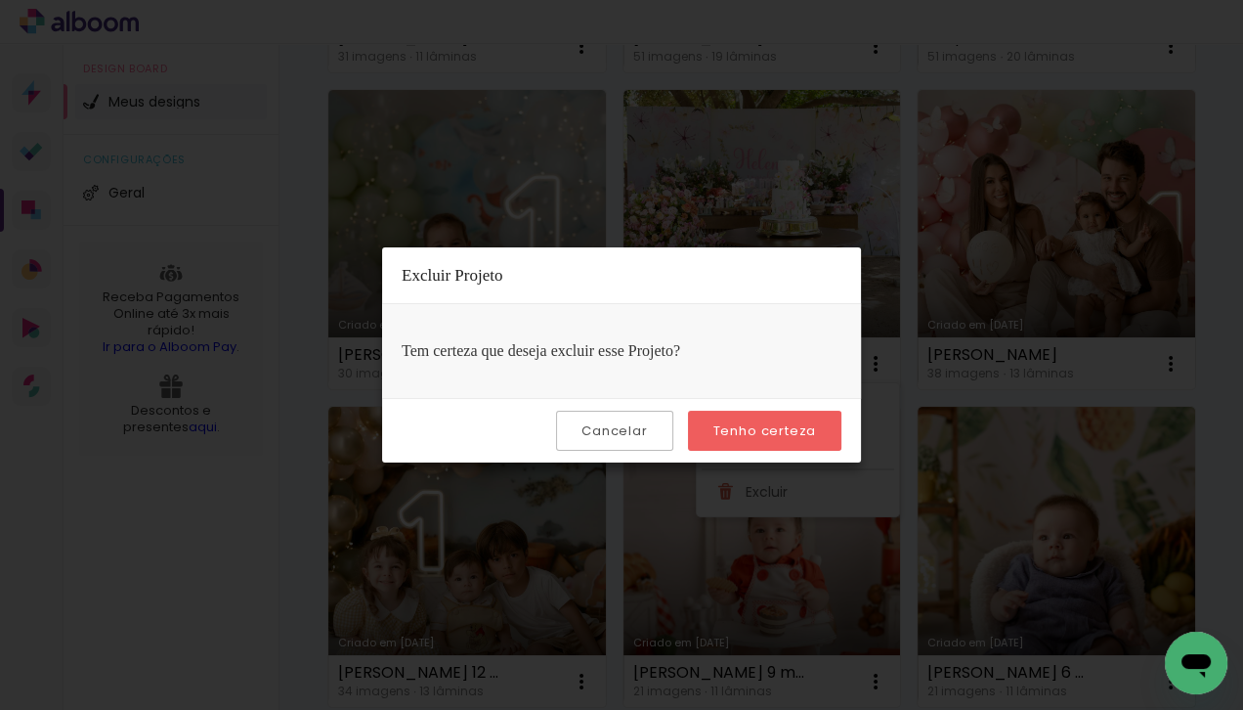
click at [783, 444] on paper-button "Tenho certeza" at bounding box center [764, 430] width 153 height 40
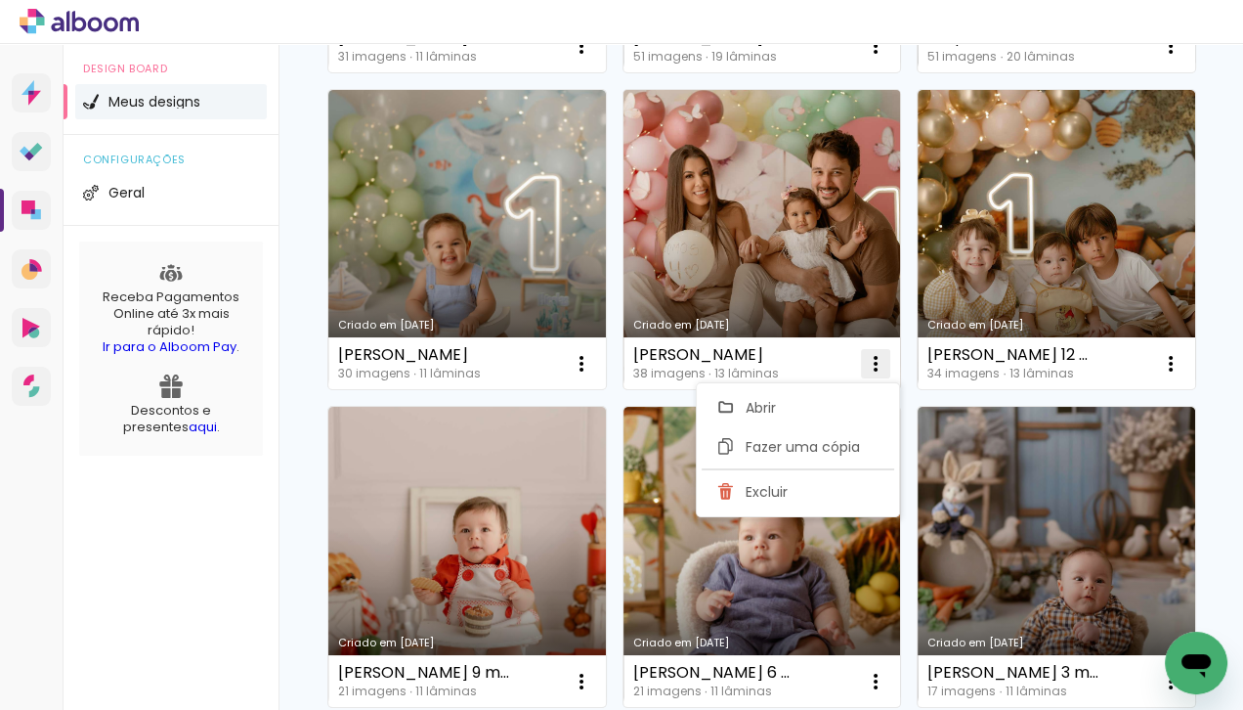
click at [882, 360] on iron-icon at bounding box center [875, 363] width 23 height 23
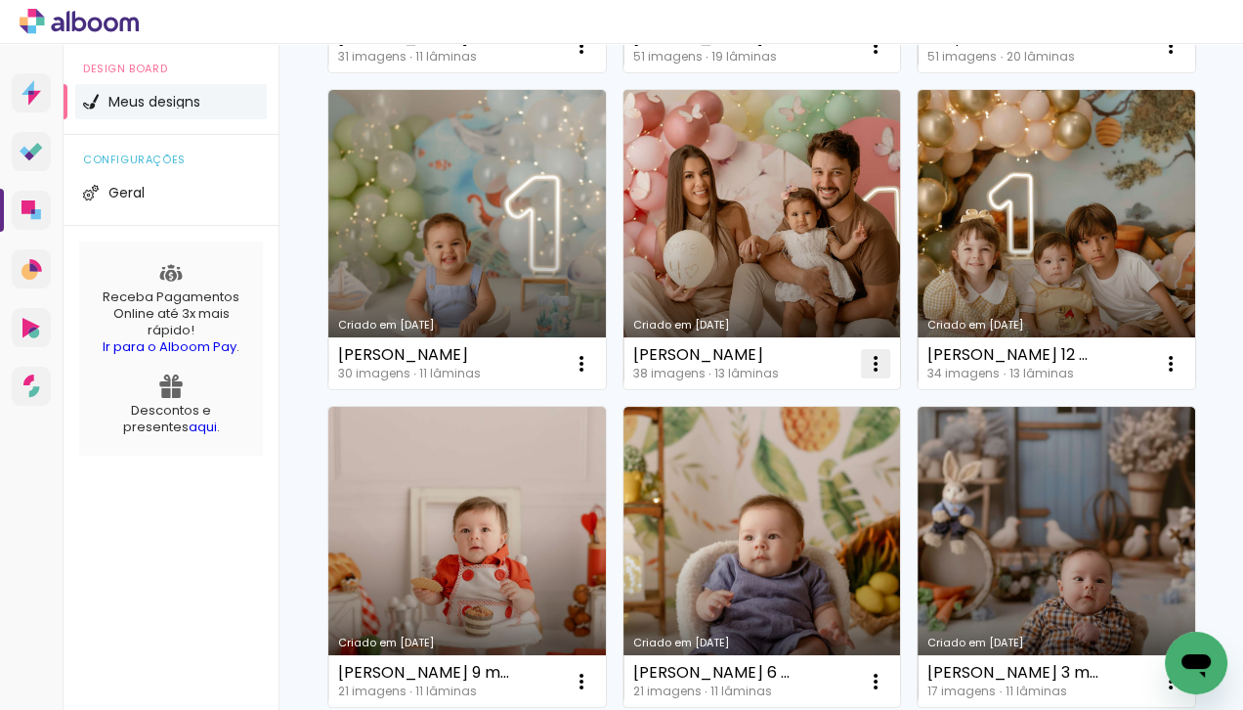
click at [874, 366] on iron-icon at bounding box center [875, 363] width 23 height 23
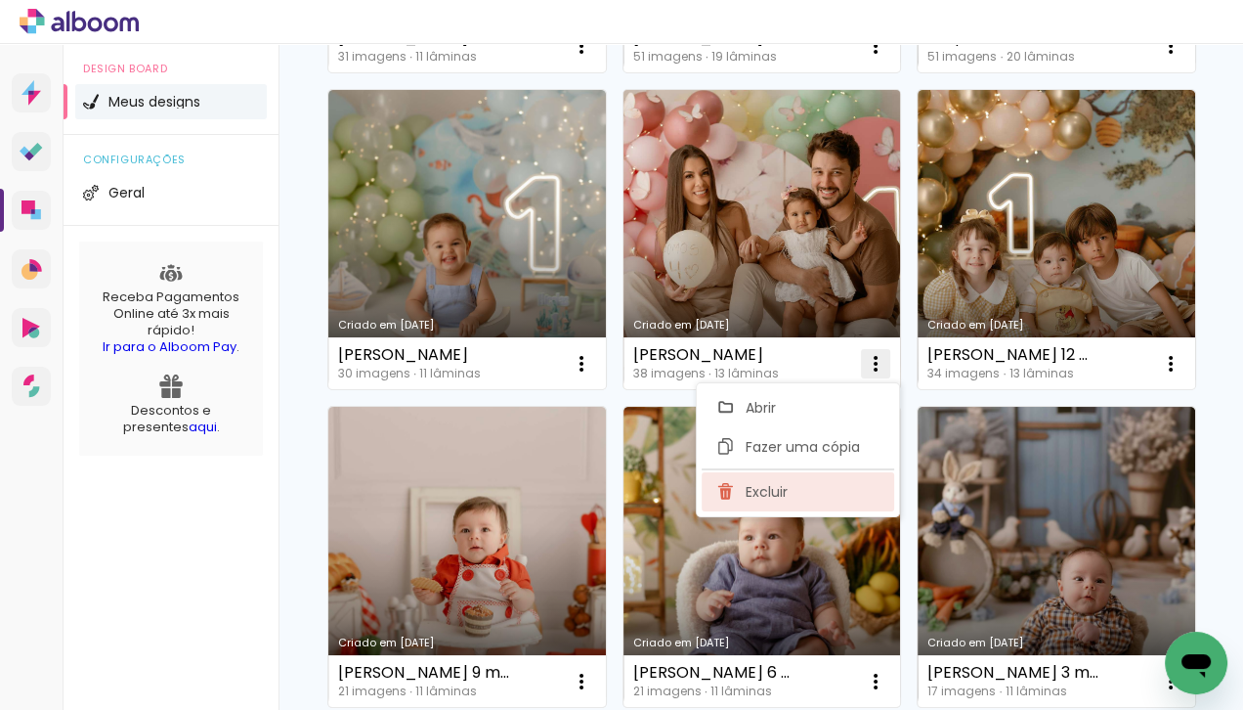
click at [778, 491] on span "Excluir" at bounding box center [766, 492] width 42 height 14
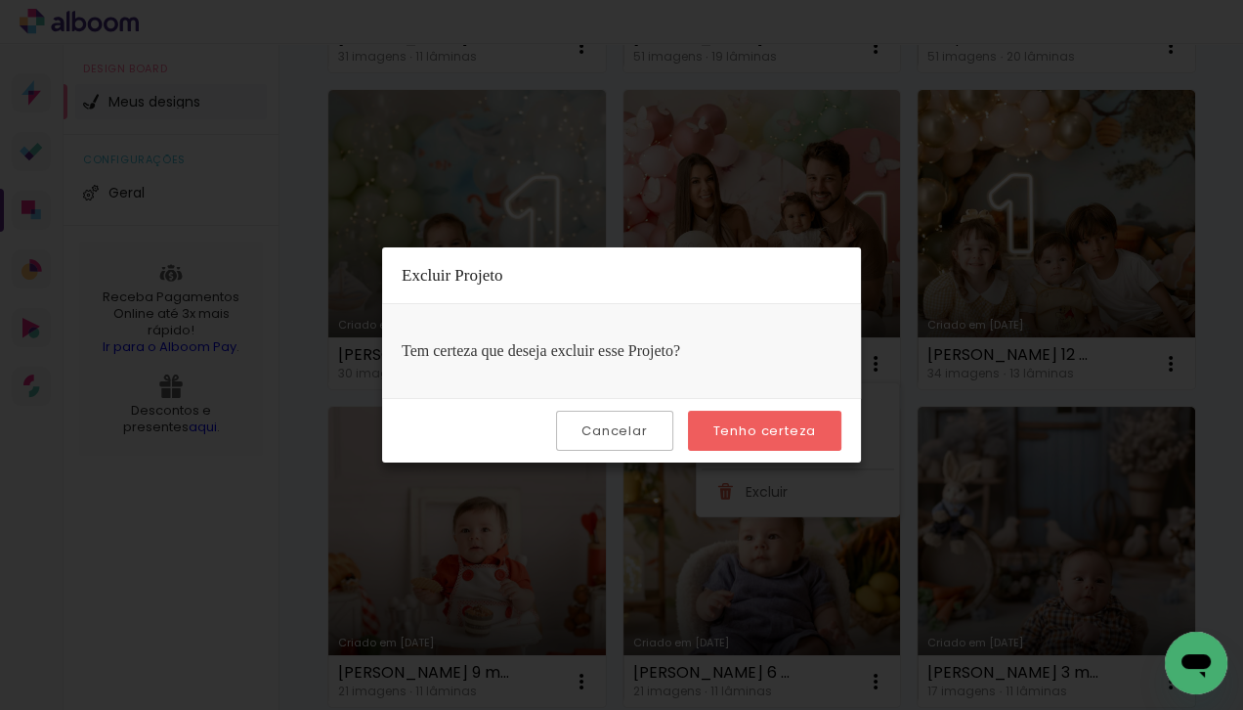
click at [785, 441] on paper-button "Tenho certeza" at bounding box center [764, 430] width 153 height 40
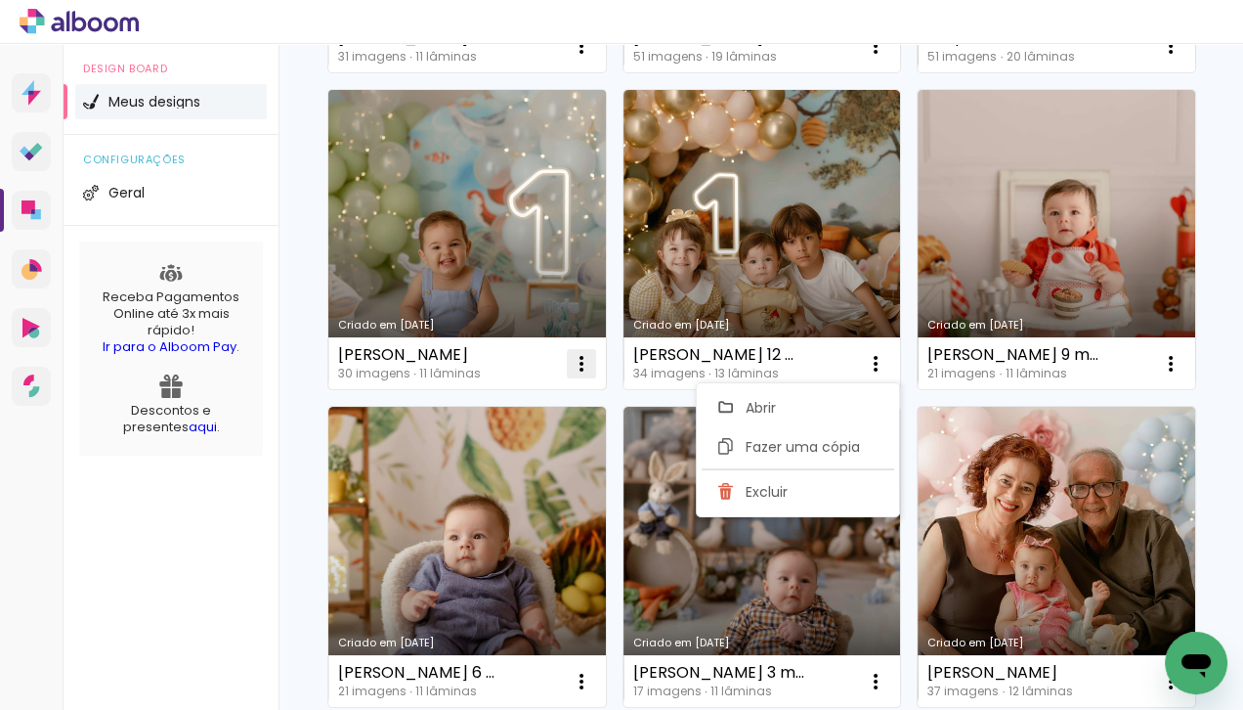
click at [578, 373] on iron-icon at bounding box center [581, 363] width 23 height 23
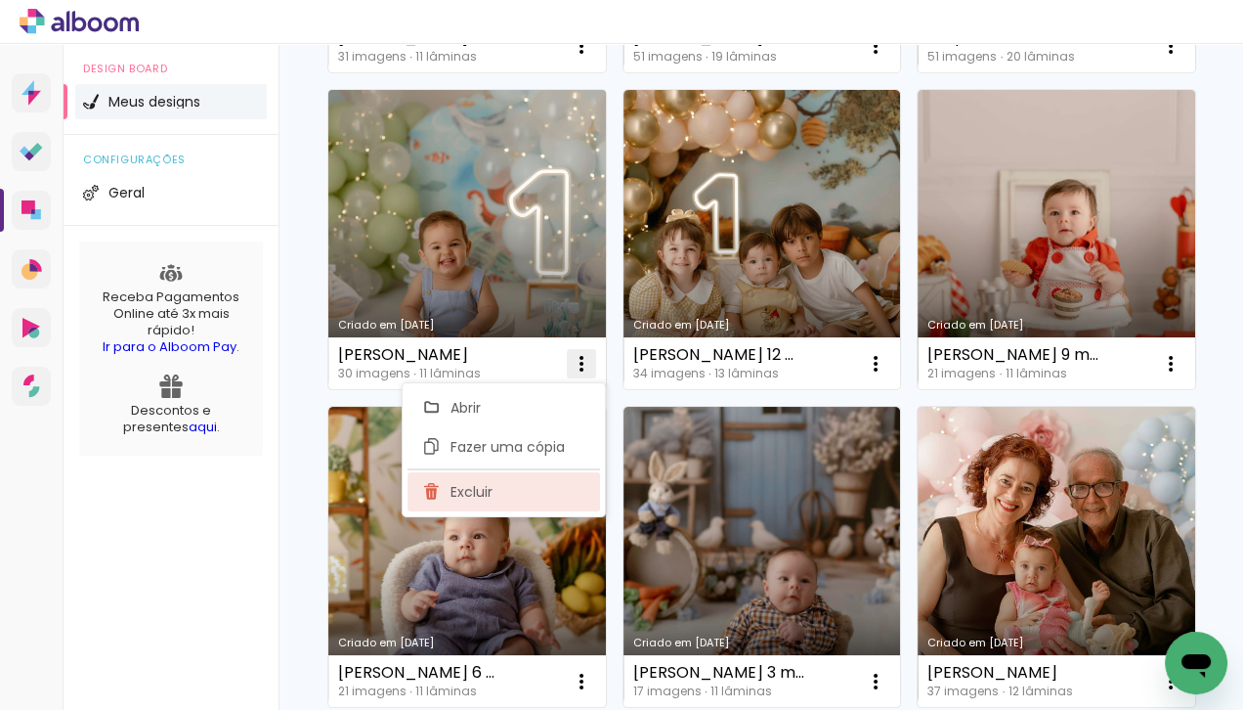
click at [481, 485] on span "Excluir" at bounding box center [472, 492] width 42 height 14
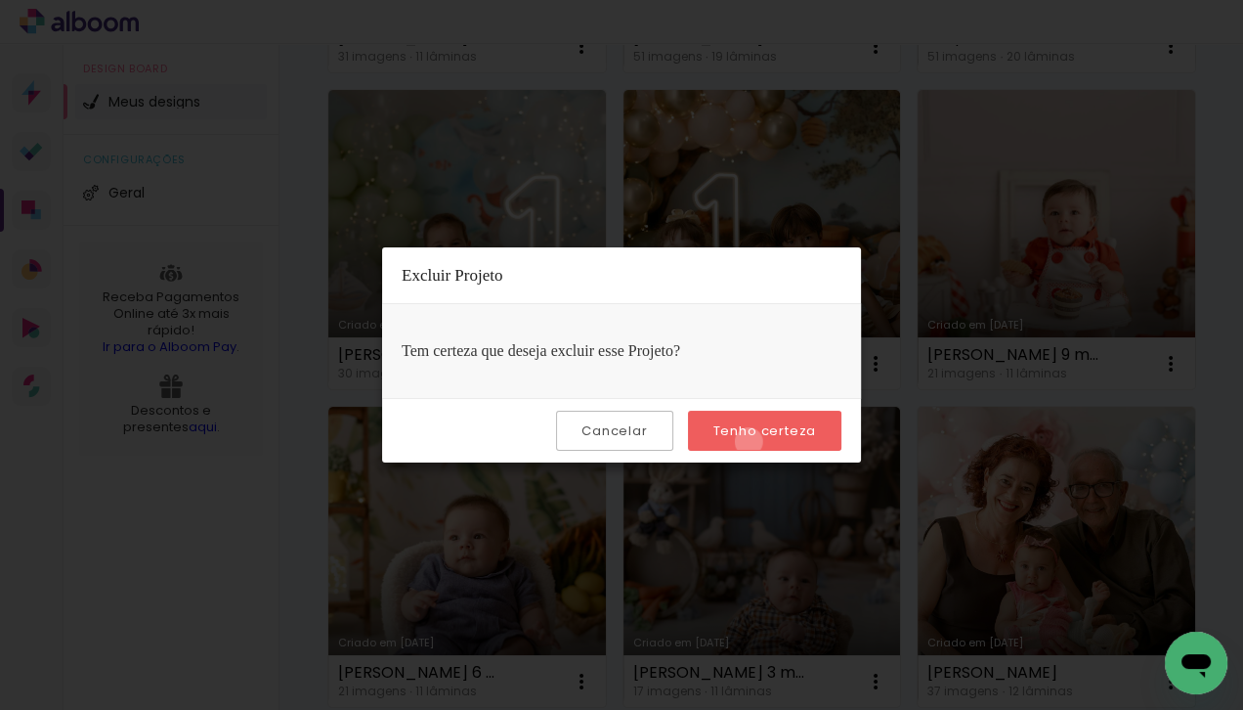
click at [752, 441] on paper-button "Tenho certeza" at bounding box center [764, 430] width 153 height 40
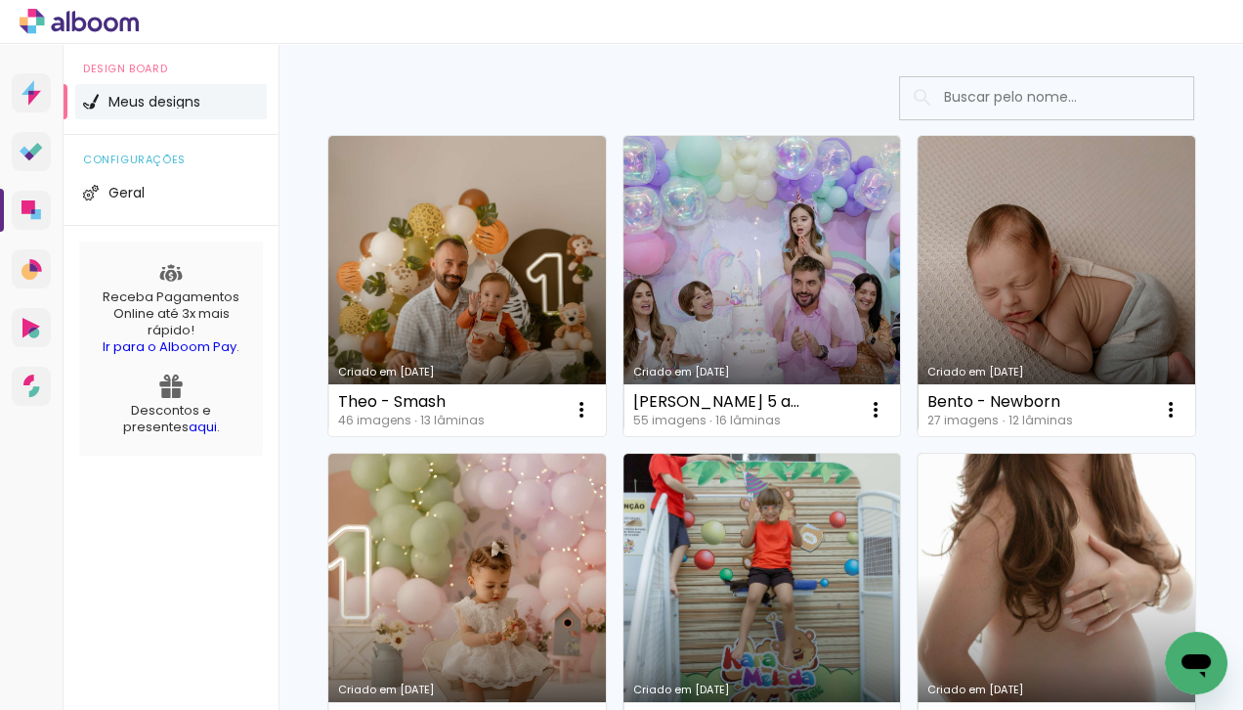
scroll to position [0, 0]
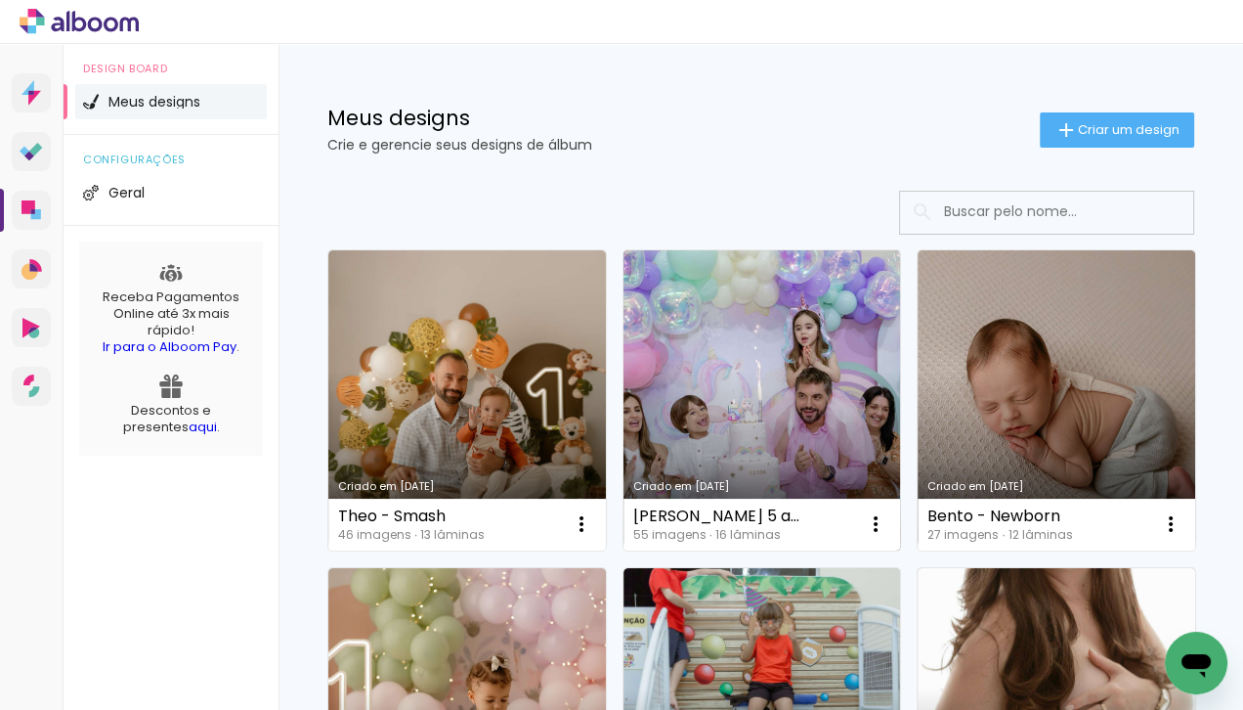
click at [791, 360] on link "Criado em [DATE]" at bounding box center [763, 400] width 278 height 300
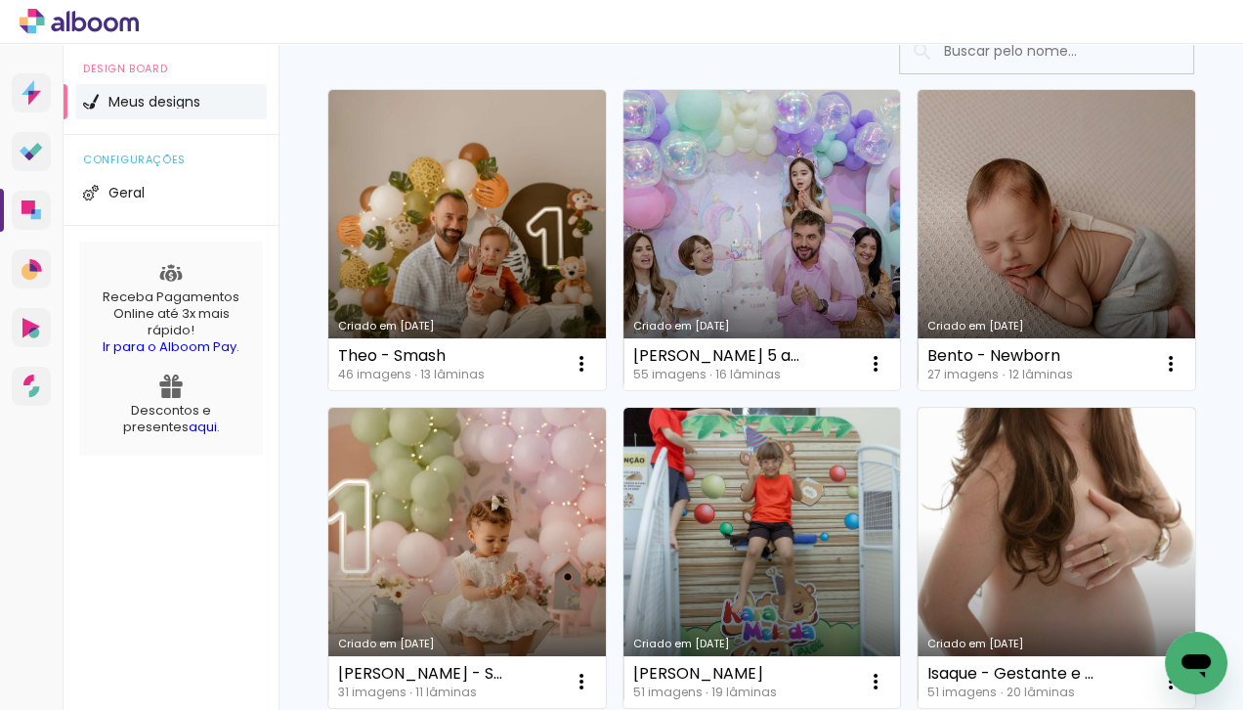
scroll to position [171, 0]
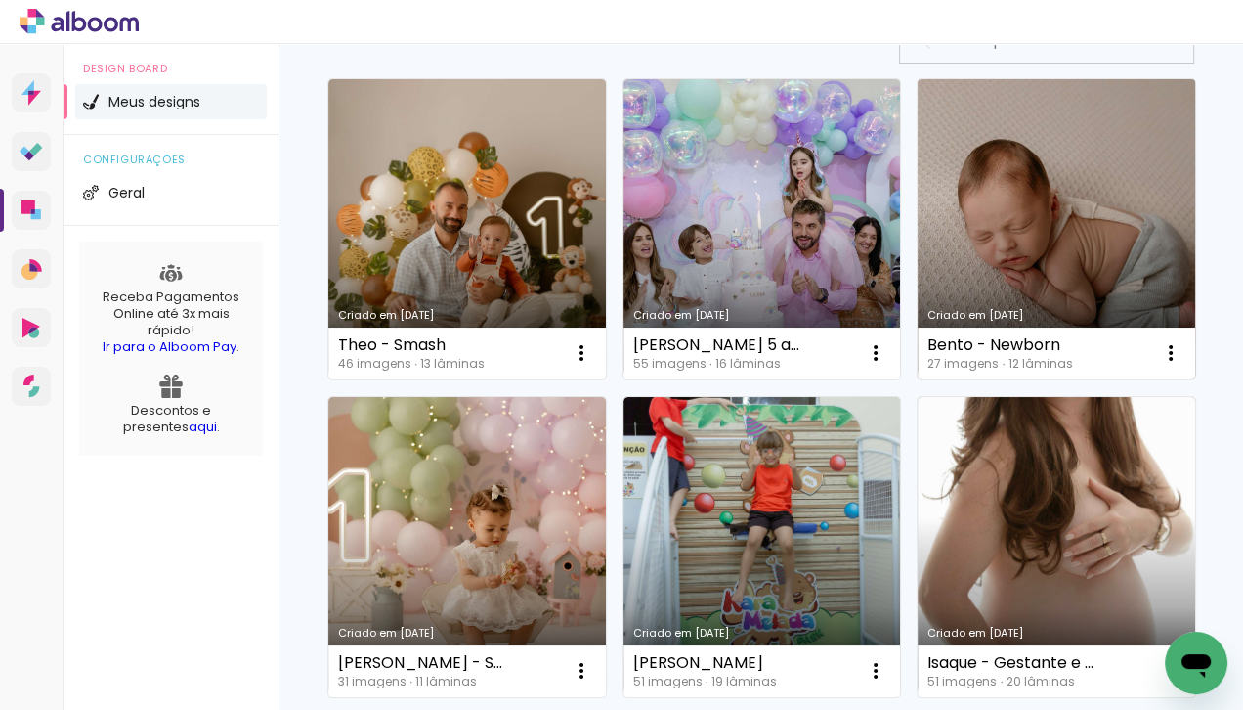
click at [966, 235] on link "Criado em [DATE]" at bounding box center [1057, 229] width 278 height 300
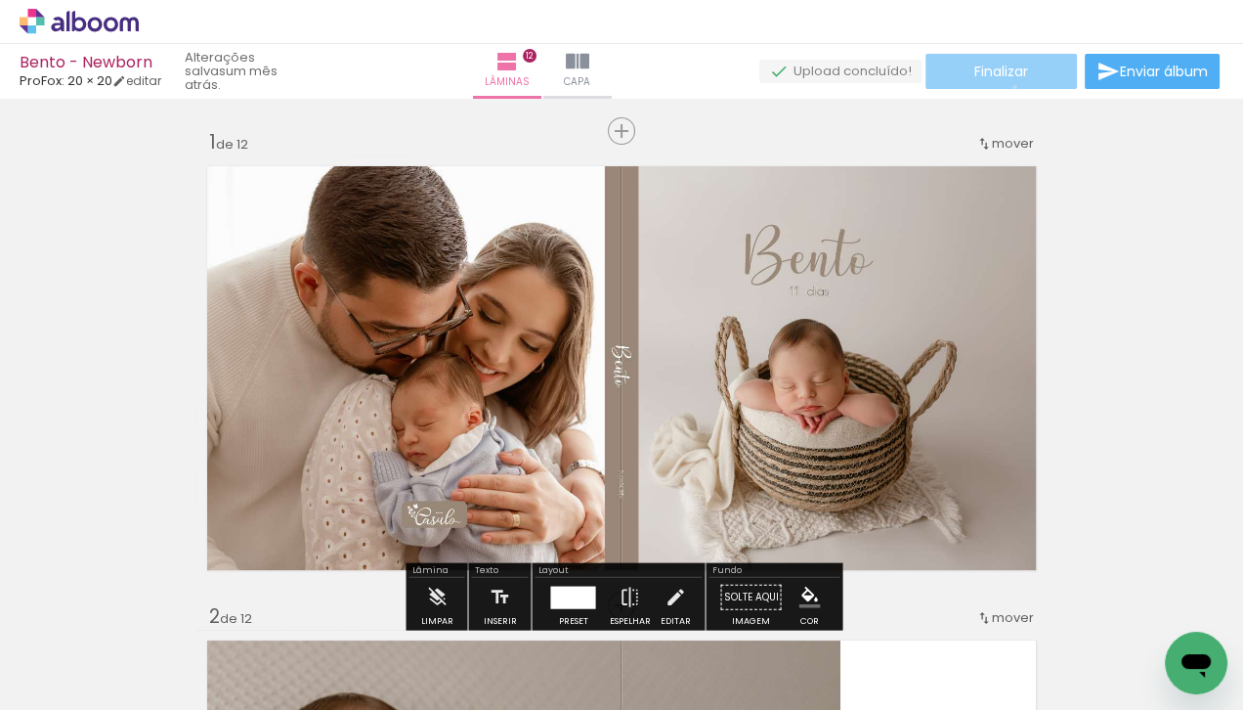
click at [1008, 87] on paper-button "Finalizar" at bounding box center [1001, 71] width 151 height 35
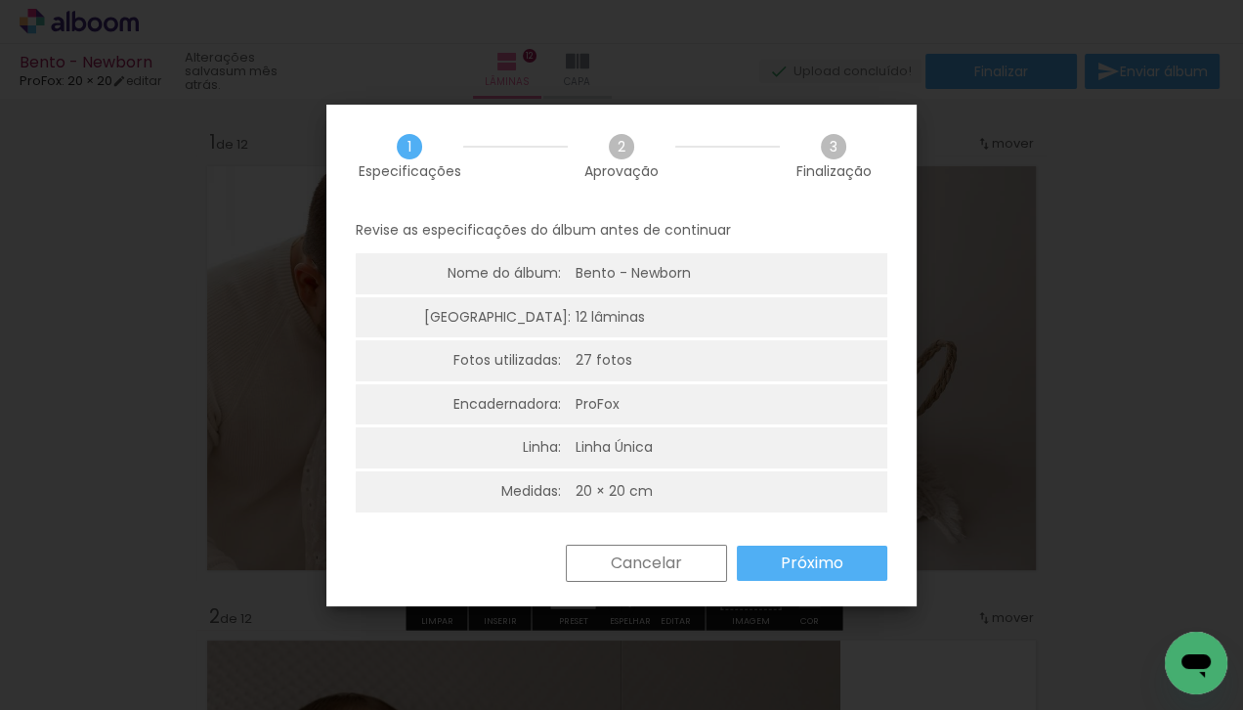
click at [0, 0] on slot "Próximo" at bounding box center [0, 0] width 0 height 0
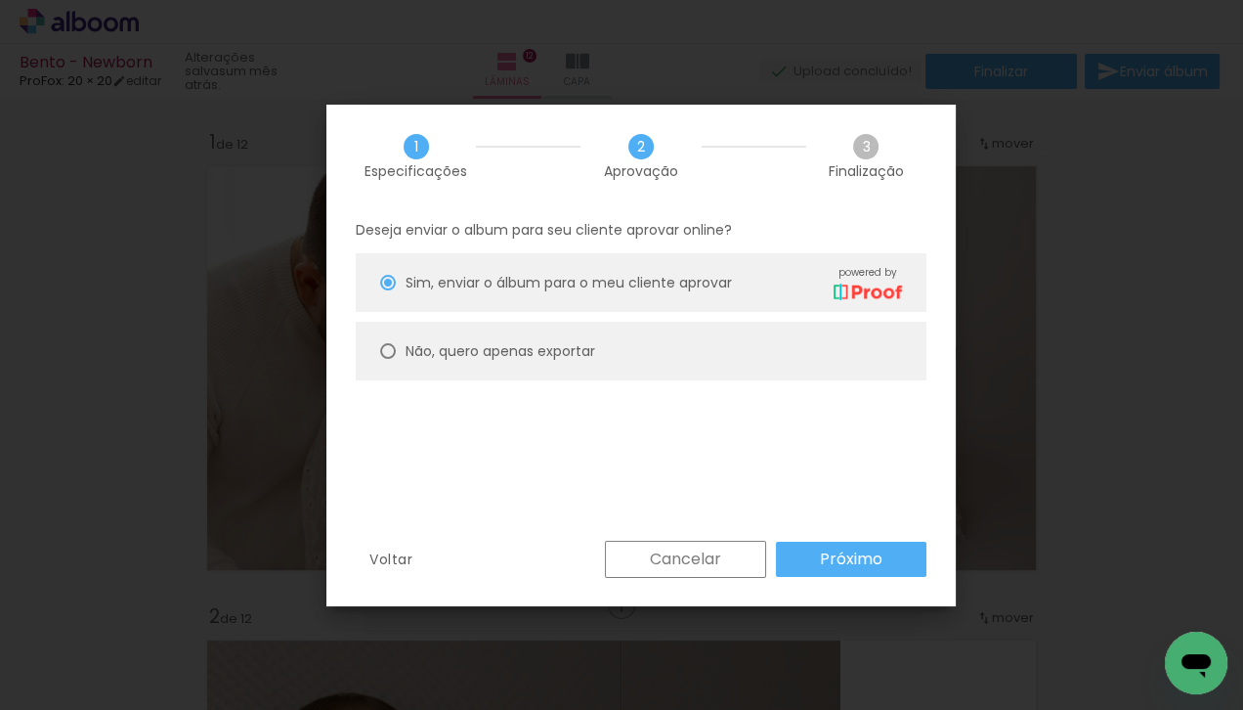
click at [669, 345] on paper-radio-button "Não, quero apenas exportar" at bounding box center [641, 351] width 571 height 59
type paper-radio-button "on"
click at [0, 0] on slot "Próximo" at bounding box center [0, 0] width 0 height 0
type input "Alta, 300 DPI"
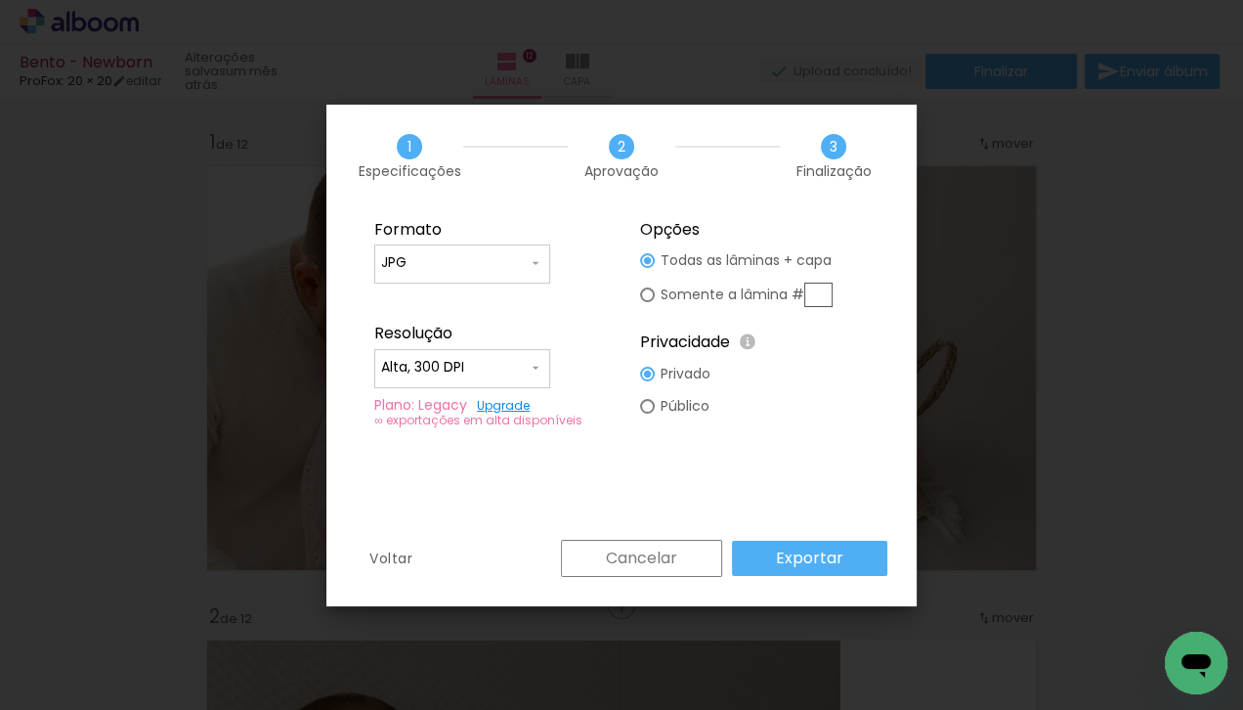
click at [0, 0] on slot "Exportar" at bounding box center [0, 0] width 0 height 0
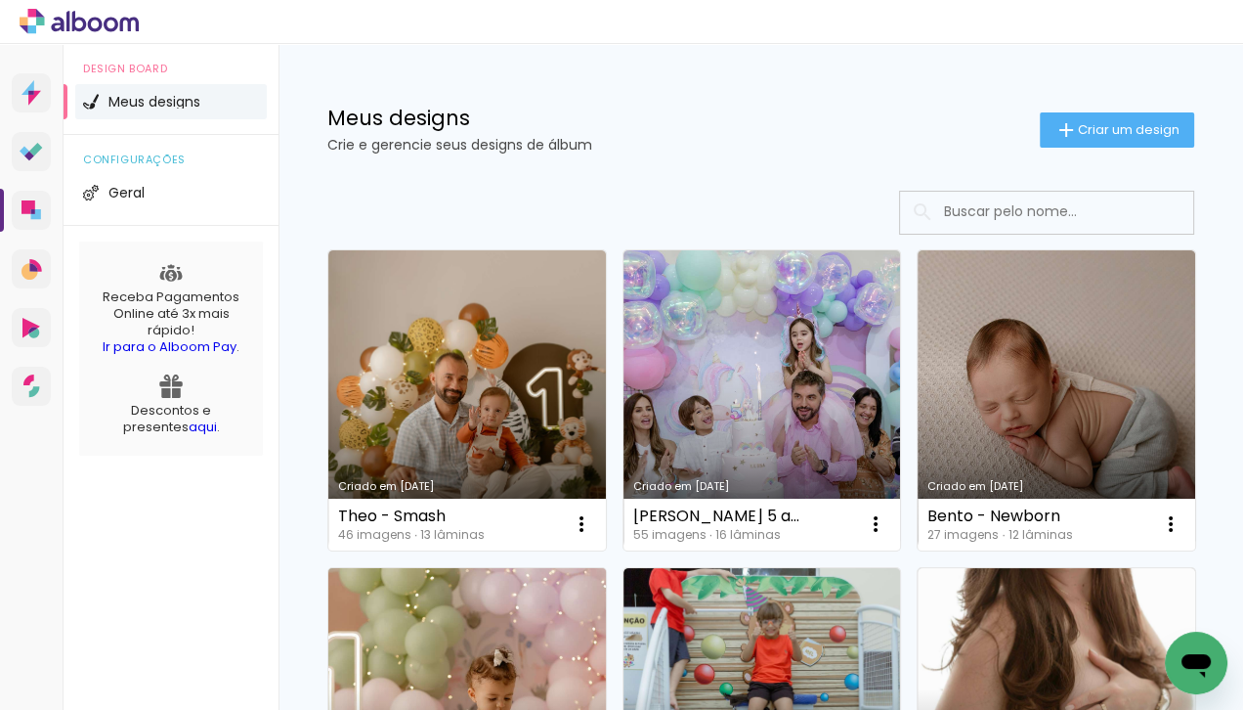
click at [503, 665] on link "Criado em [DATE]" at bounding box center [467, 718] width 278 height 300
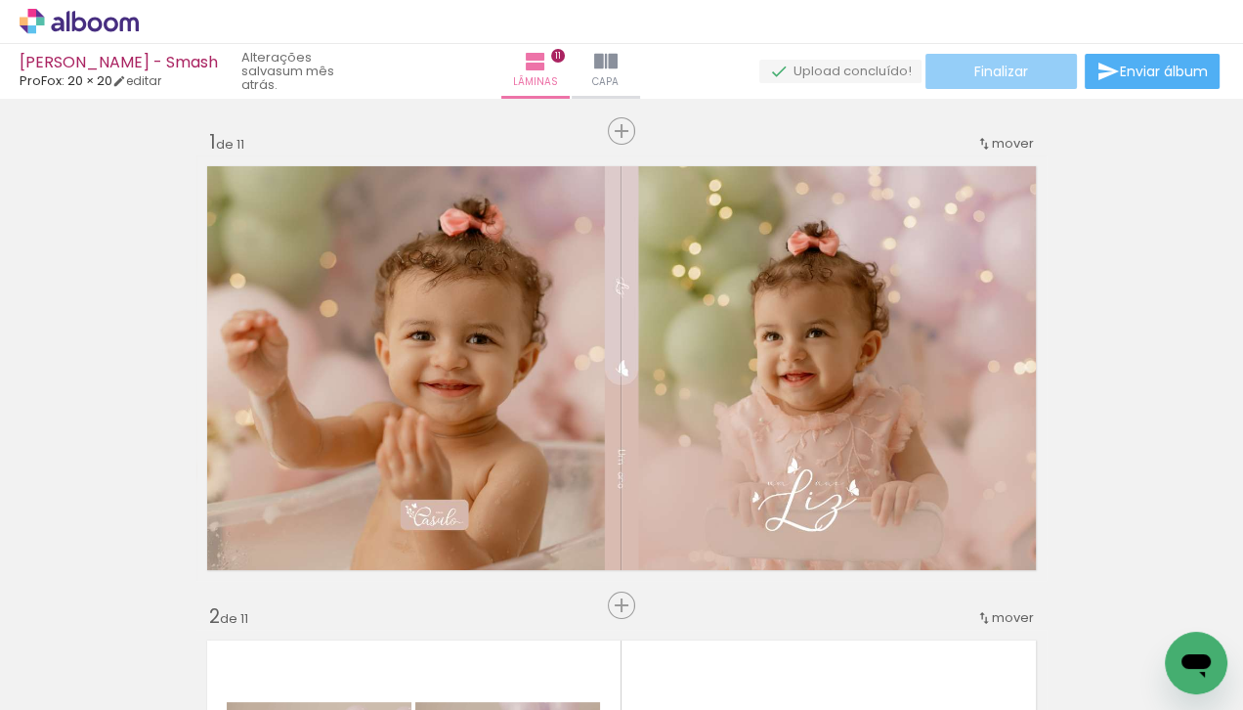
click at [1017, 75] on span "Finalizar" at bounding box center [1001, 72] width 54 height 14
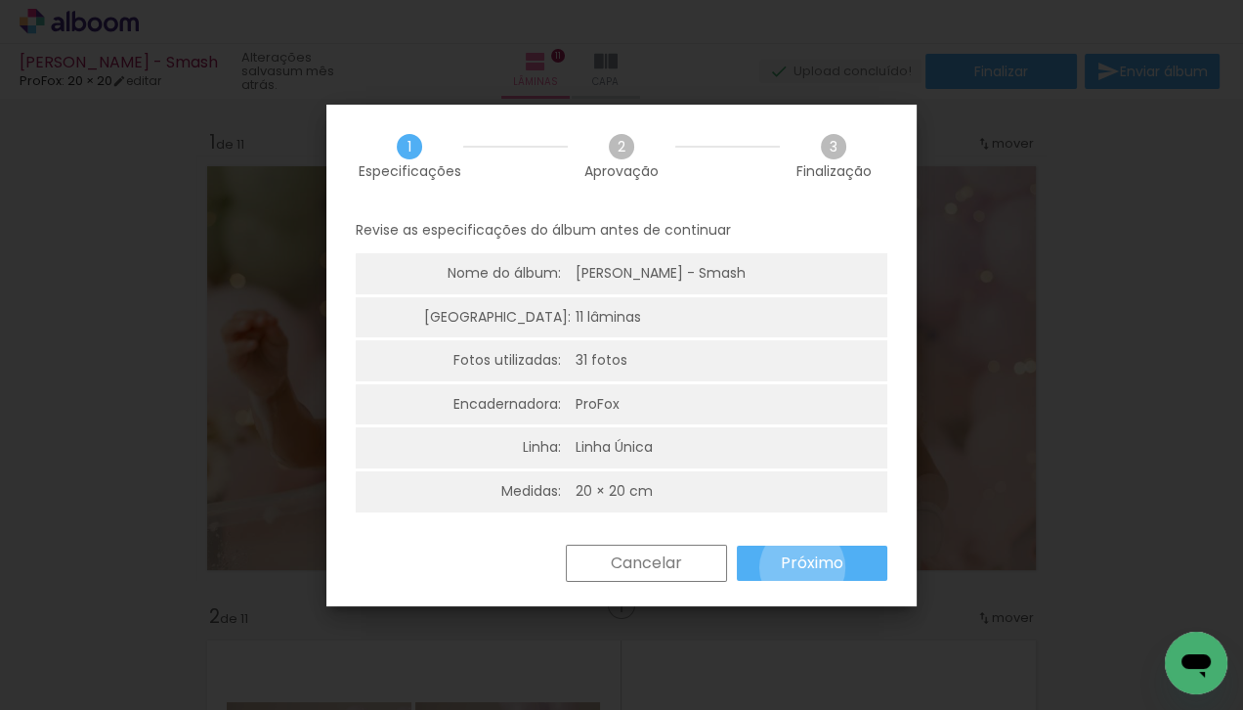
click at [0, 0] on slot "Próximo" at bounding box center [0, 0] width 0 height 0
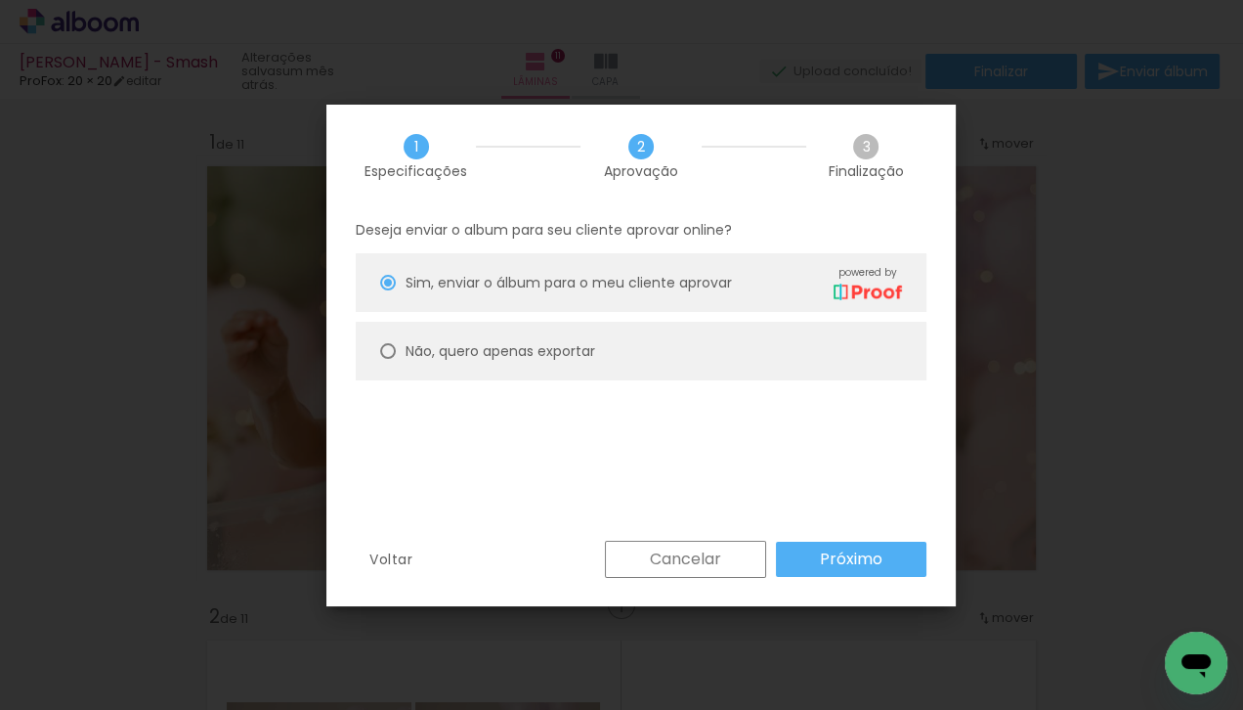
click at [0, 0] on slot "Não, quero apenas exportar" at bounding box center [0, 0] width 0 height 0
type paper-radio-button "on"
click at [819, 572] on paper-button "Próximo" at bounding box center [851, 558] width 151 height 35
type input "Alta, 300 DPI"
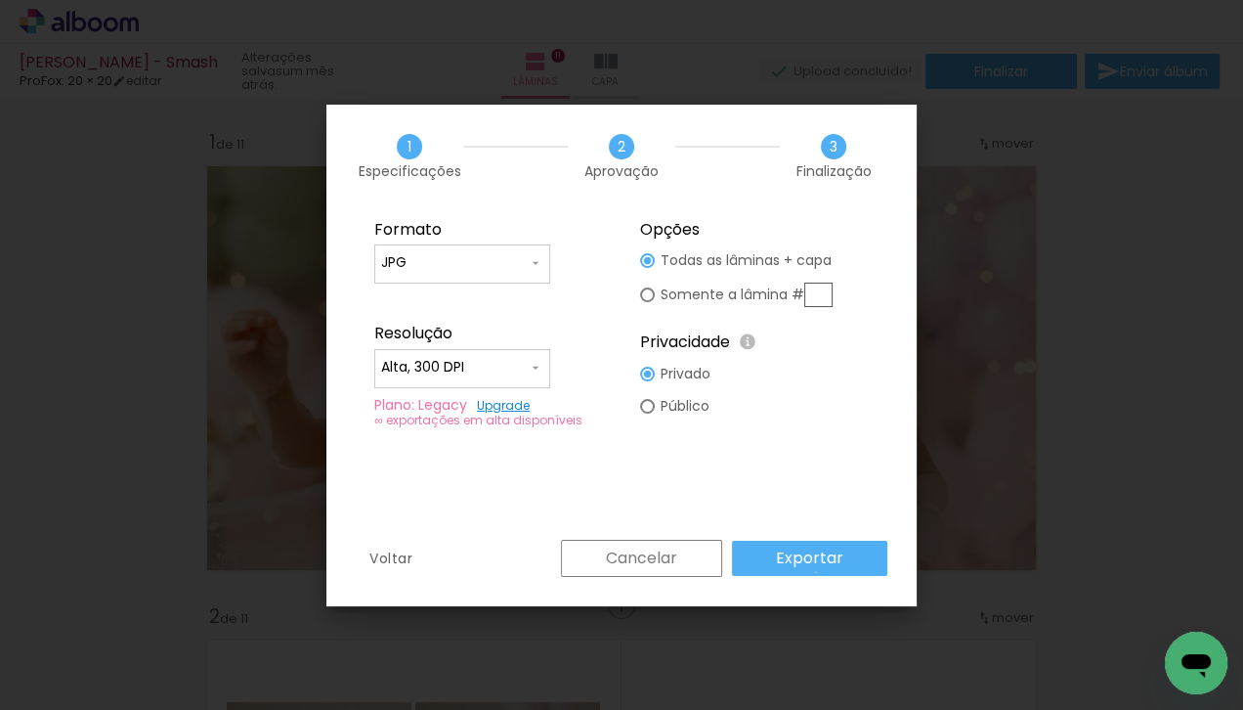
click at [819, 572] on paper-button "Exportar" at bounding box center [809, 557] width 155 height 35
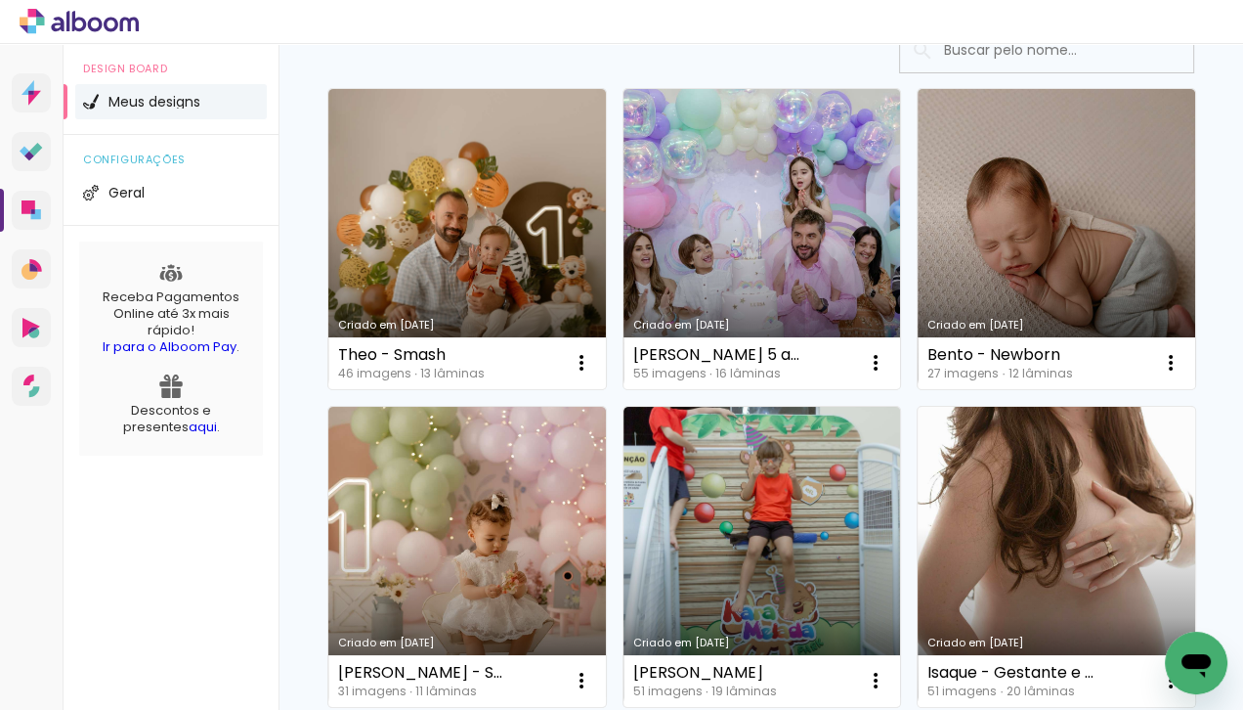
scroll to position [214, 0]
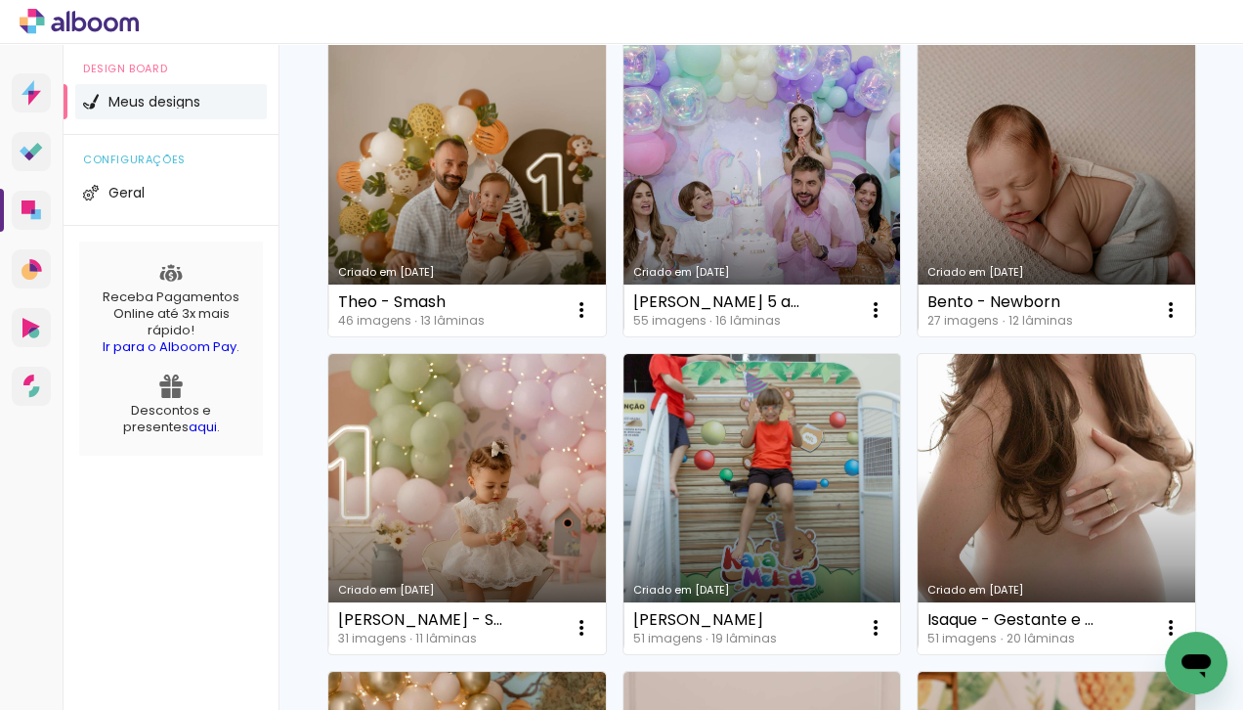
click at [1064, 477] on link "Criado em [DATE]" at bounding box center [1057, 504] width 278 height 300
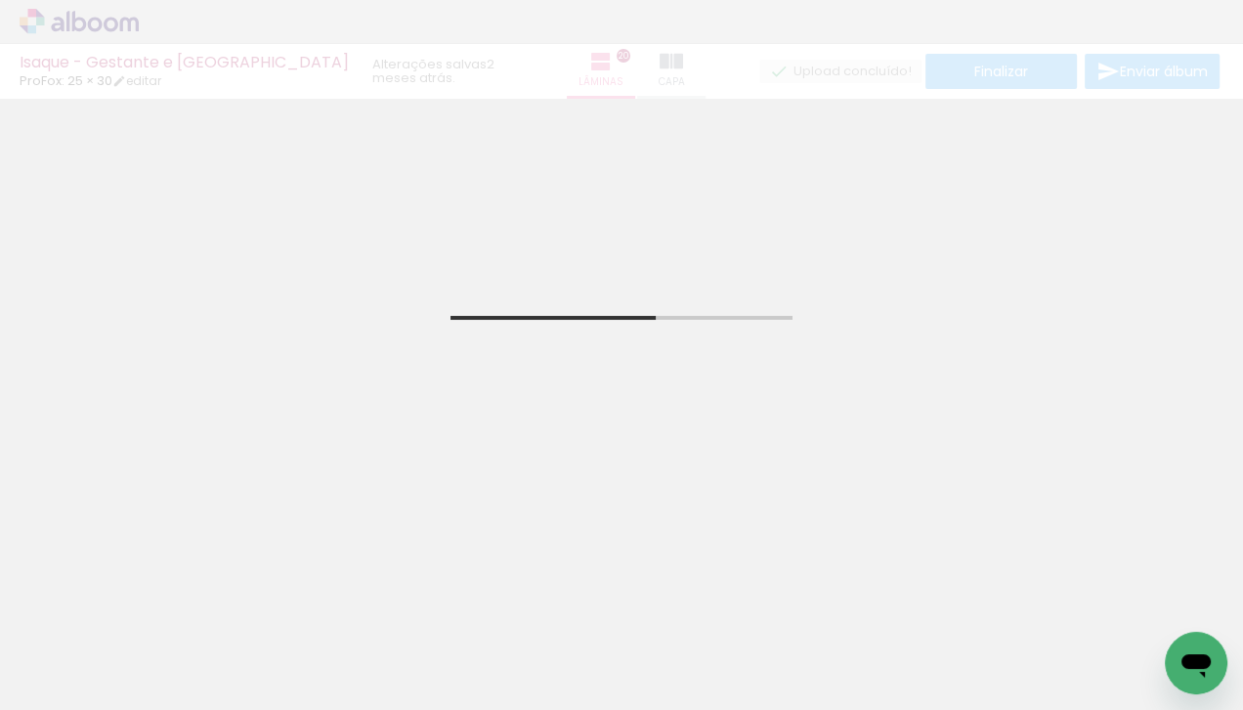
click at [1031, 71] on div "Isaque - Gestante e Newborn ProFox: 25 × 30 editar 2 meses atrás. Lâminas 20 Ca…" at bounding box center [621, 49] width 1243 height 99
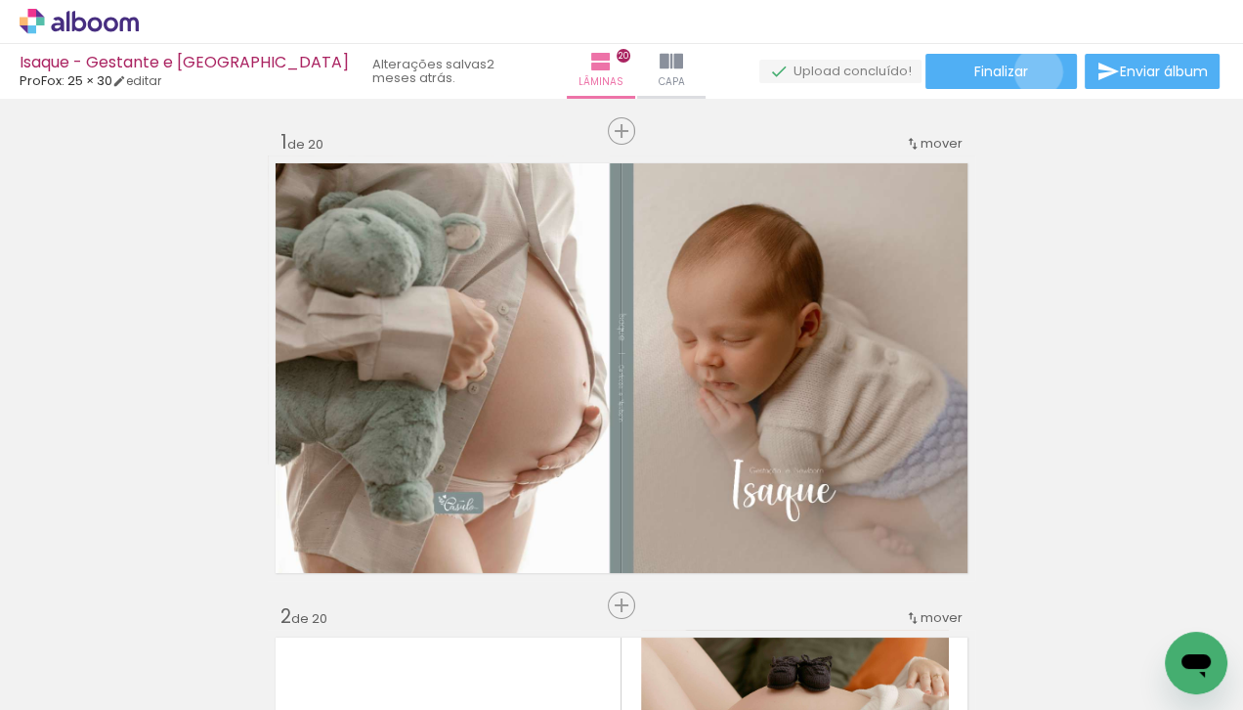
click at [1031, 71] on paper-button "Finalizar" at bounding box center [1001, 71] width 151 height 35
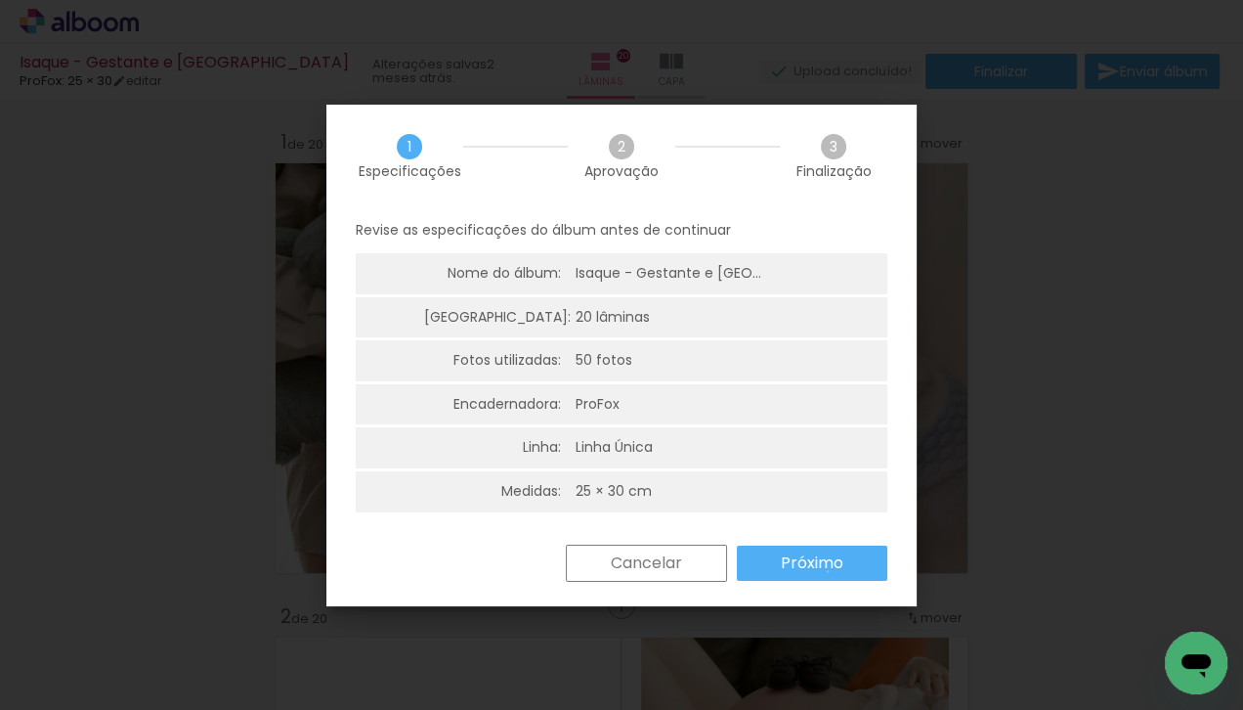
click at [0, 0] on slot "Próximo" at bounding box center [0, 0] width 0 height 0
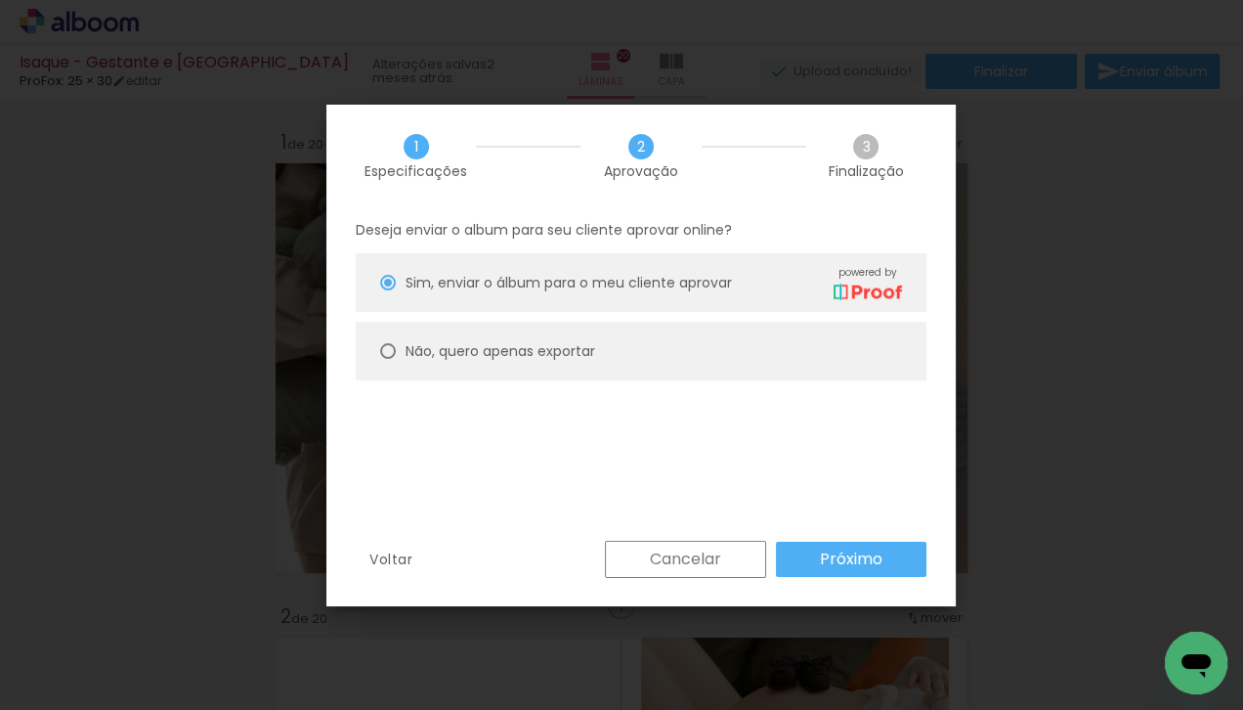
click at [0, 0] on slot "Não, quero apenas exportar" at bounding box center [0, 0] width 0 height 0
type paper-radio-button "on"
click at [0, 0] on slot "Não, quero apenas exportar" at bounding box center [0, 0] width 0 height 0
click at [820, 546] on paper-button "Próximo" at bounding box center [851, 558] width 151 height 35
type input "Alta, 300 DPI"
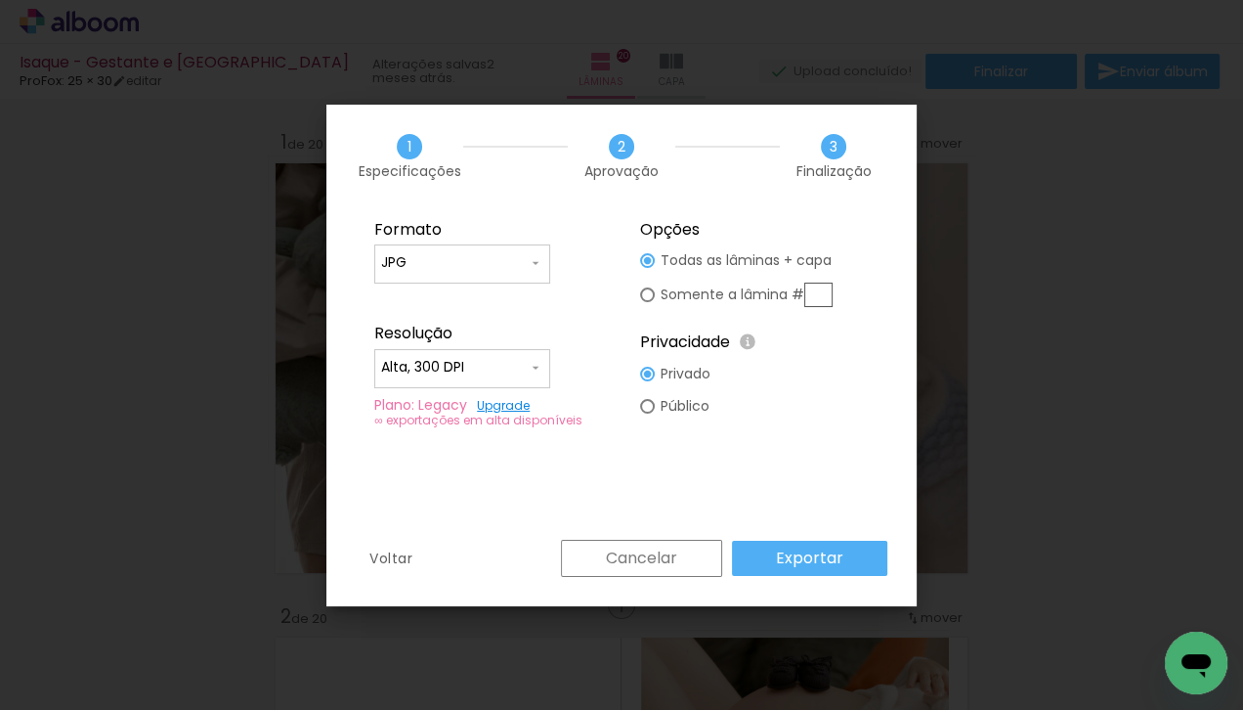
click at [0, 0] on slot "Exportar" at bounding box center [0, 0] width 0 height 0
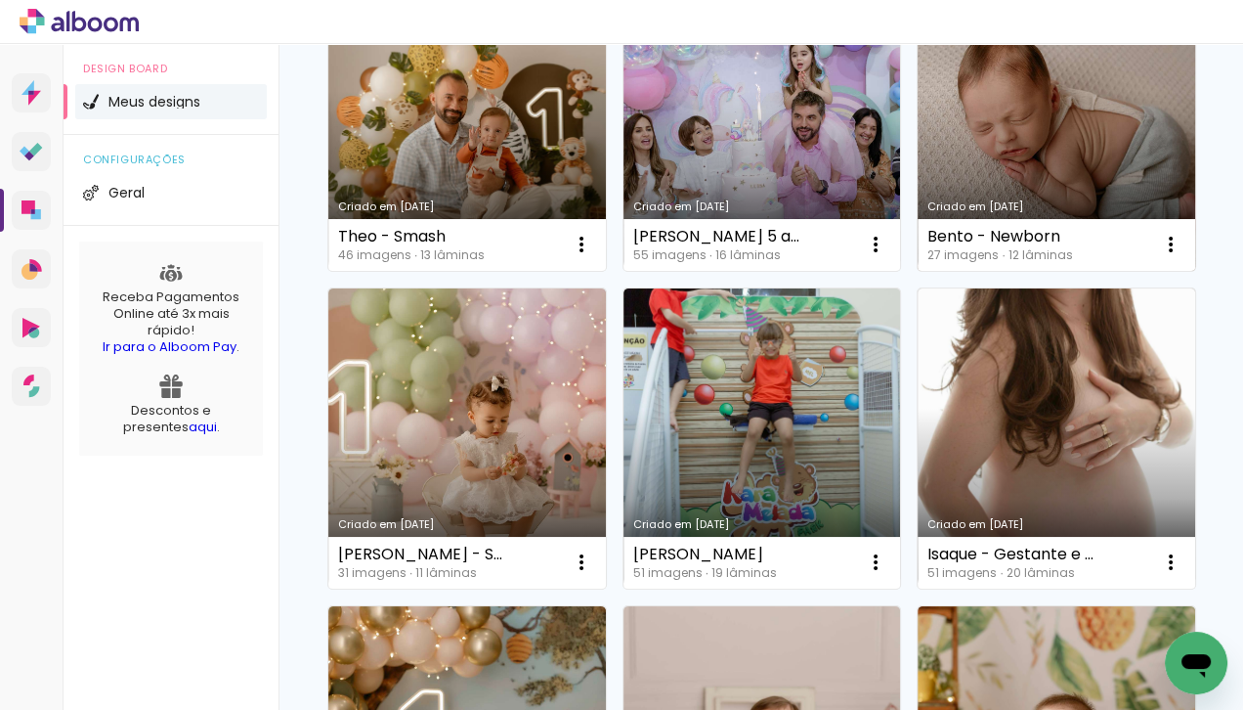
scroll to position [294, 0]
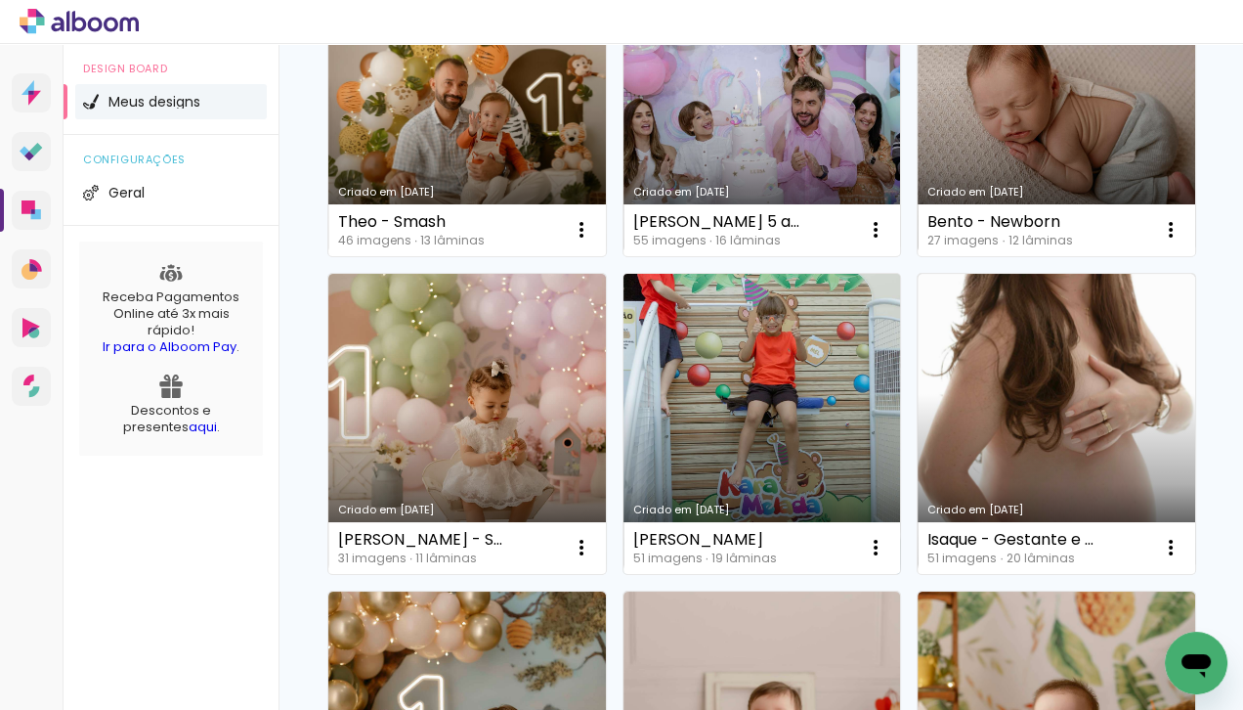
click at [771, 374] on link "Criado em [DATE]" at bounding box center [763, 424] width 278 height 300
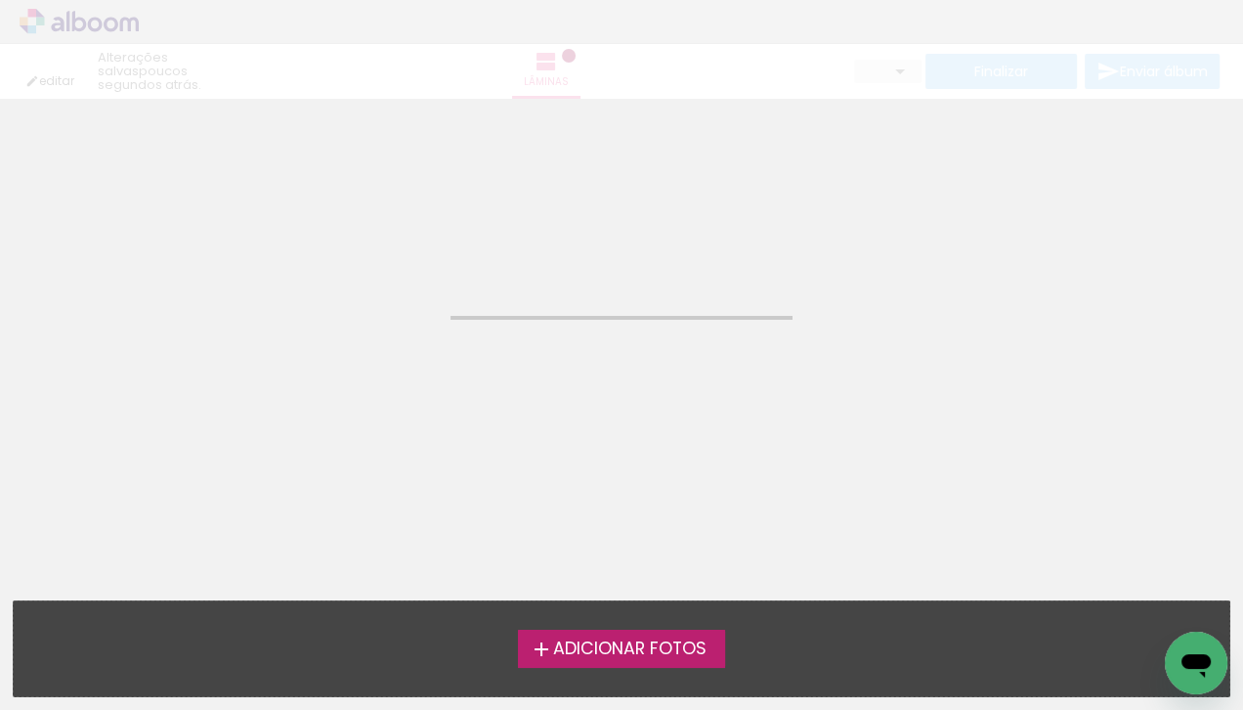
click at [771, 374] on neon-animated-pages "Confirmar Cancelar" at bounding box center [621, 404] width 1243 height 611
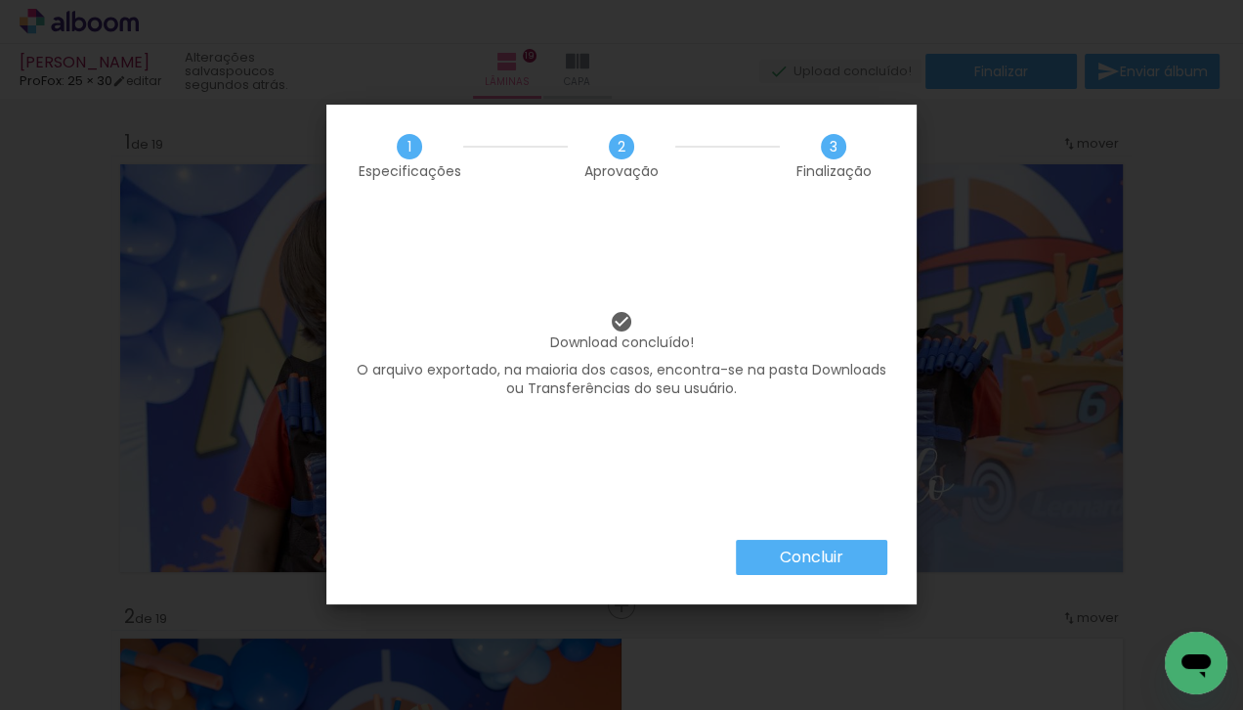
click at [877, 562] on paper-button "Concluir" at bounding box center [811, 557] width 151 height 35
